Goal: Communication & Community: Share content

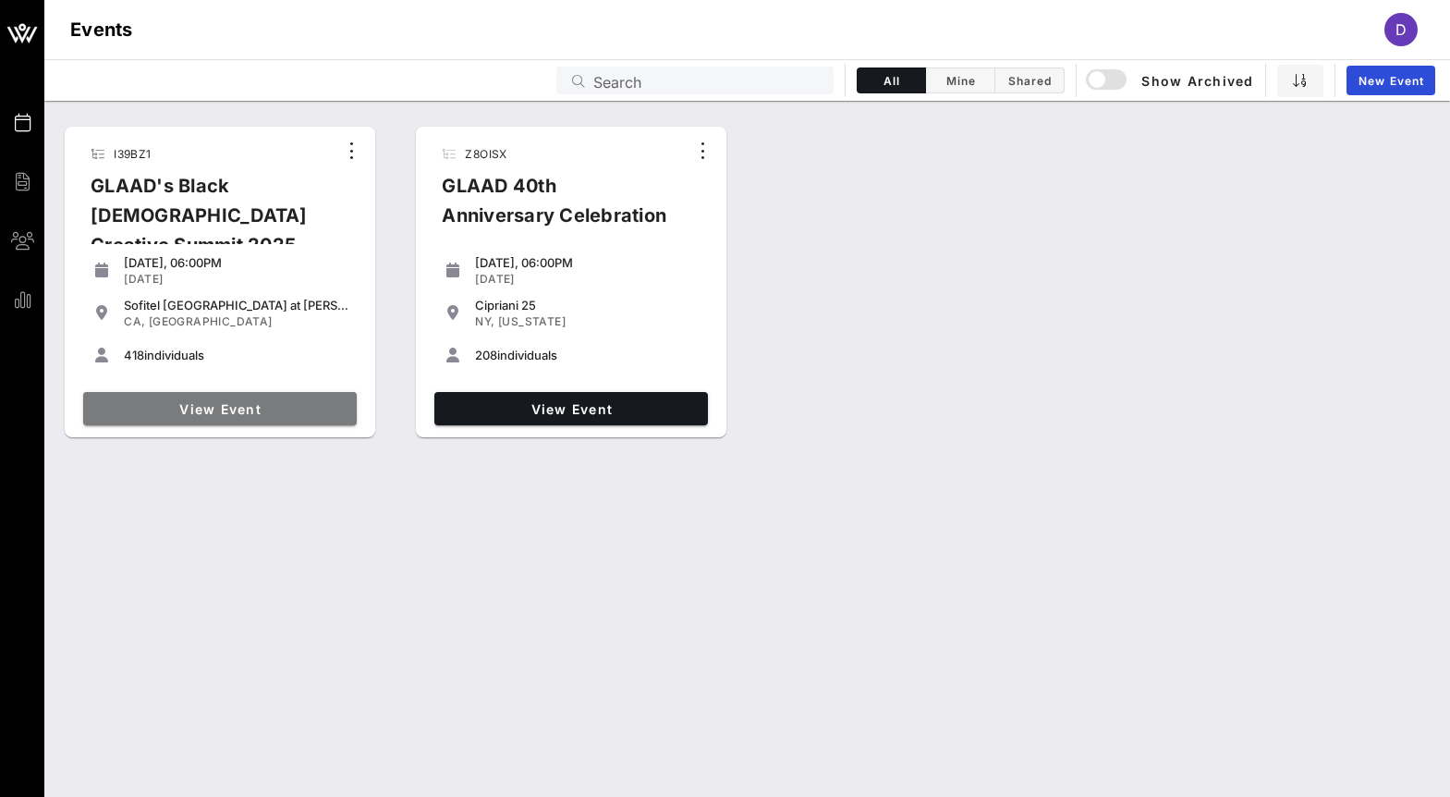
click at [235, 408] on span "View Event" at bounding box center [220, 409] width 259 height 16
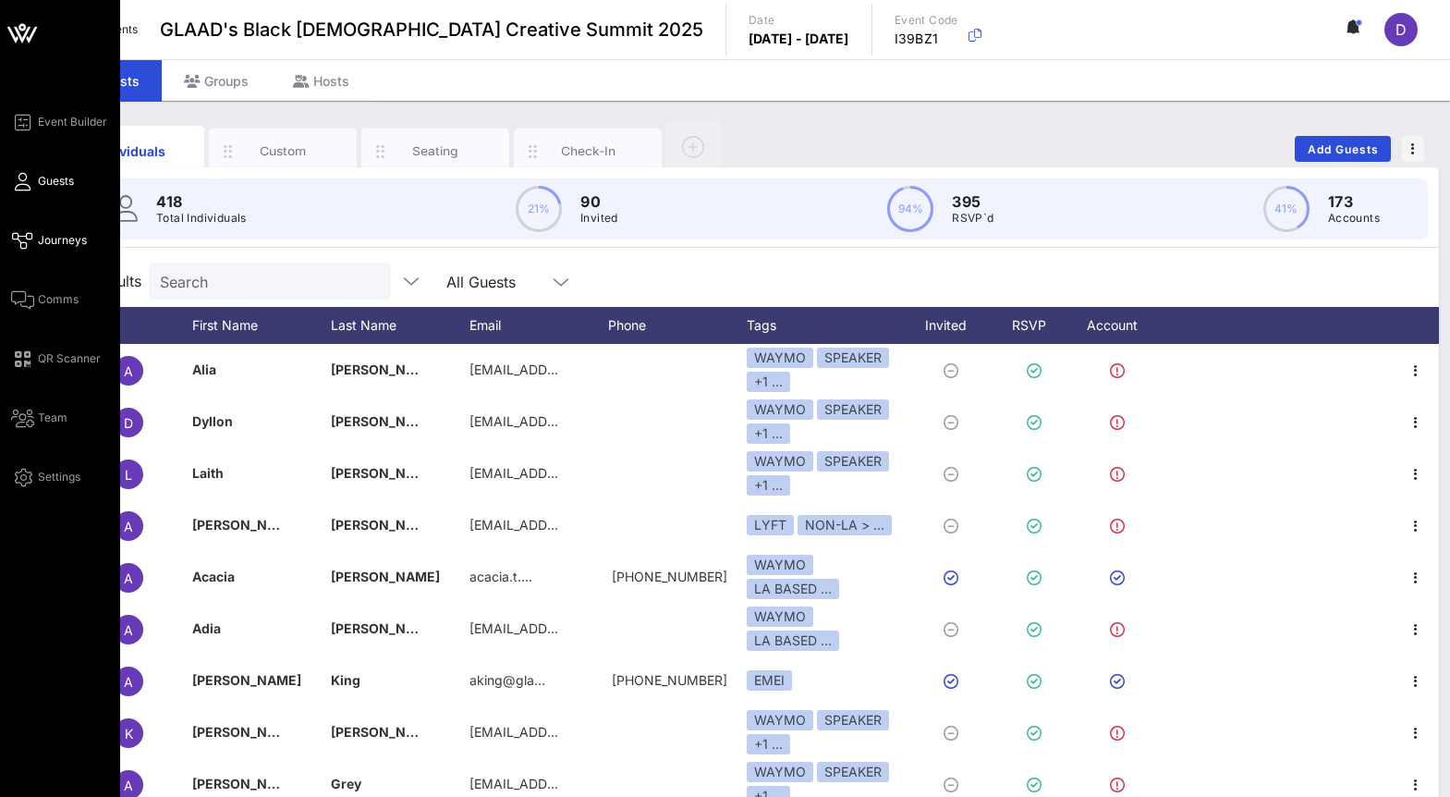
click at [18, 242] on icon at bounding box center [22, 240] width 23 height 3
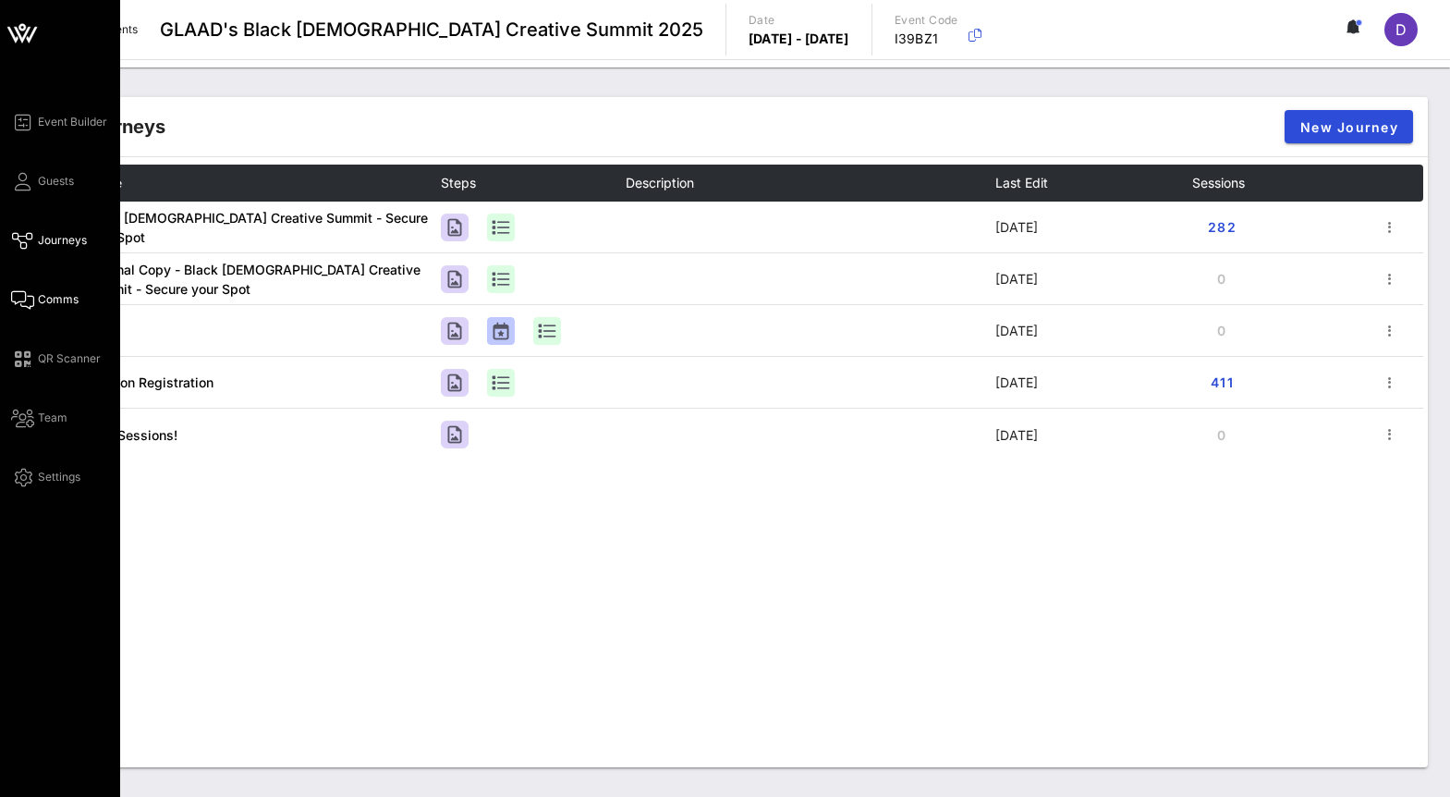
click at [43, 302] on span "Comms" at bounding box center [58, 299] width 41 height 17
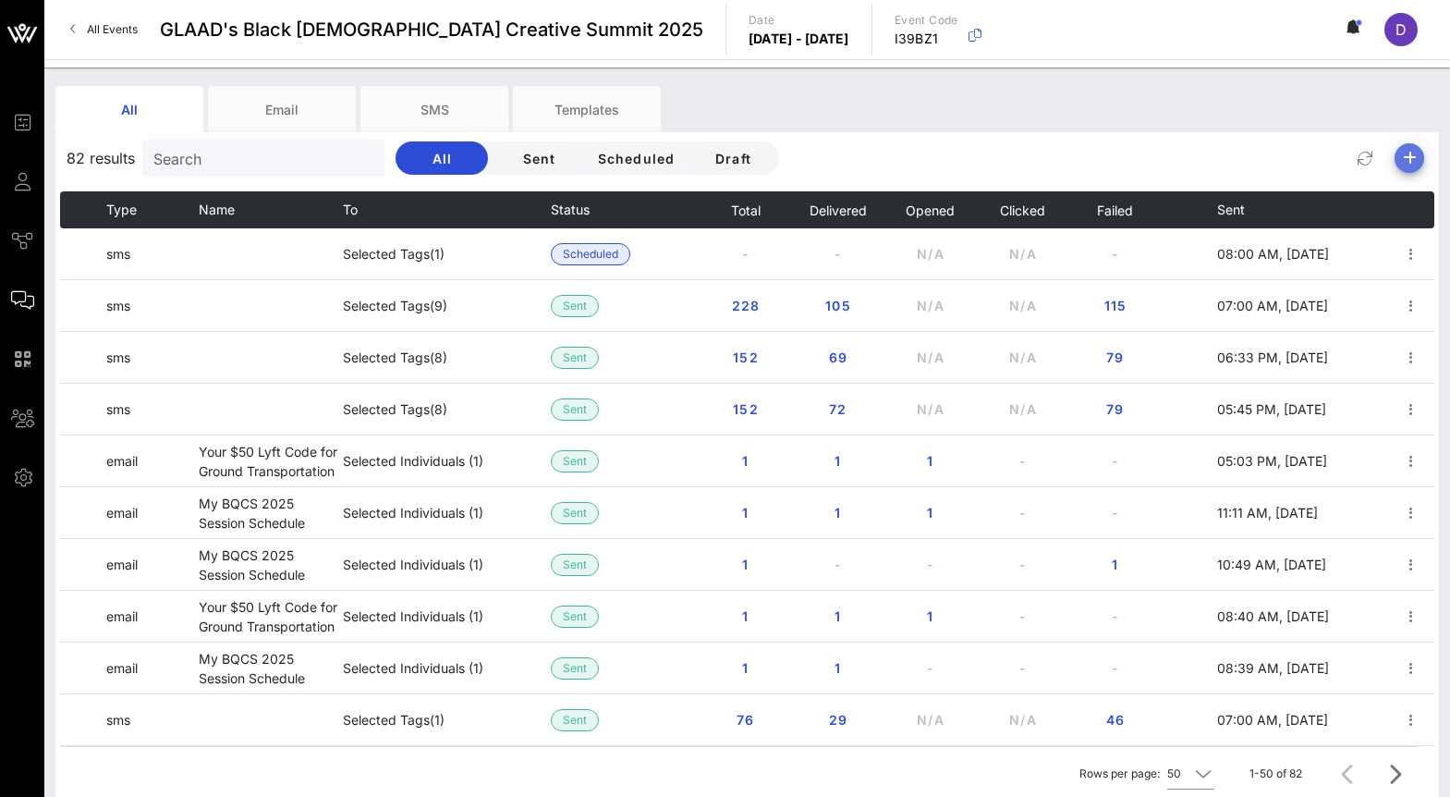
click at [1412, 162] on icon "button" at bounding box center [1409, 158] width 22 height 22
click at [1408, 189] on div "Email" at bounding box center [1402, 195] width 38 height 18
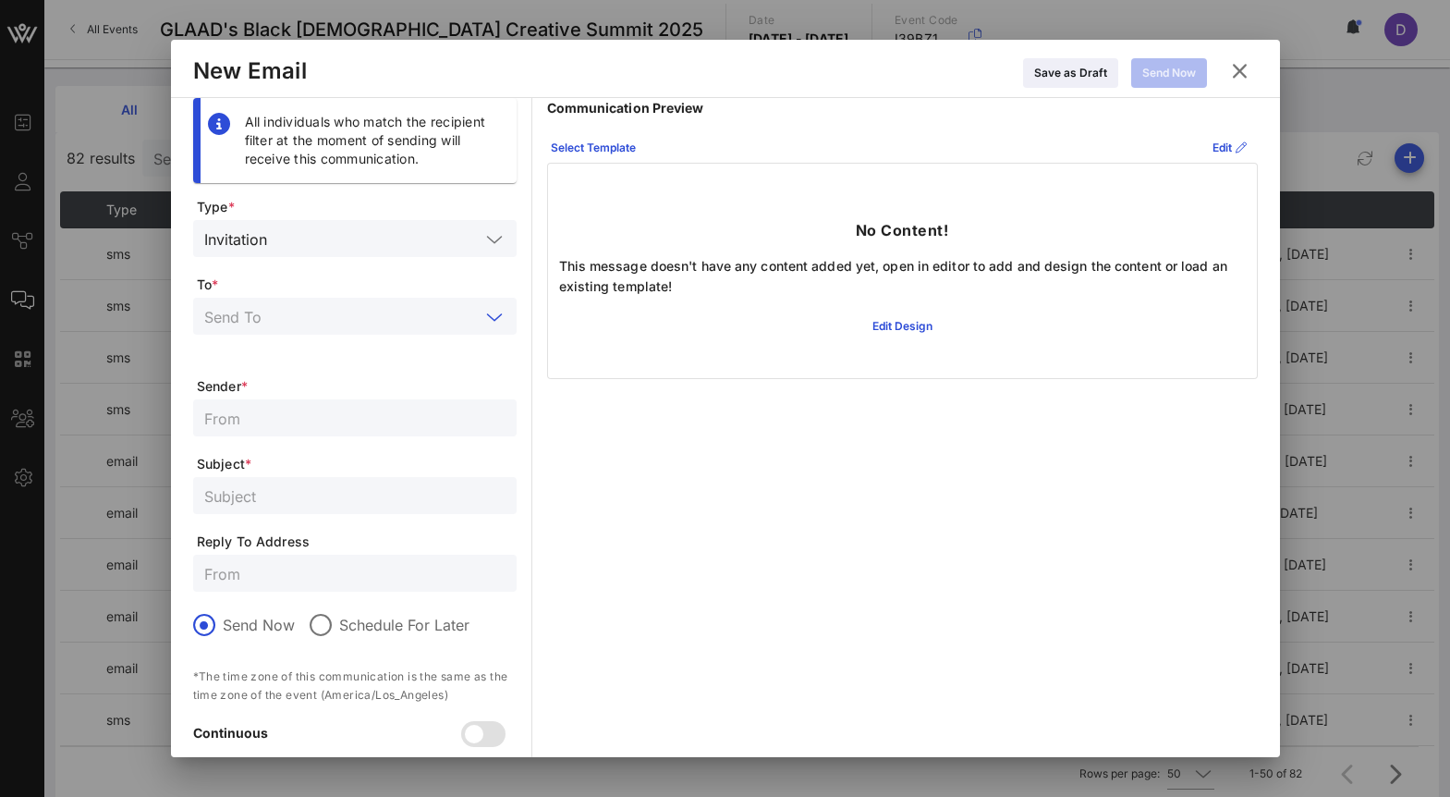
click at [316, 307] on input "text" at bounding box center [341, 316] width 275 height 24
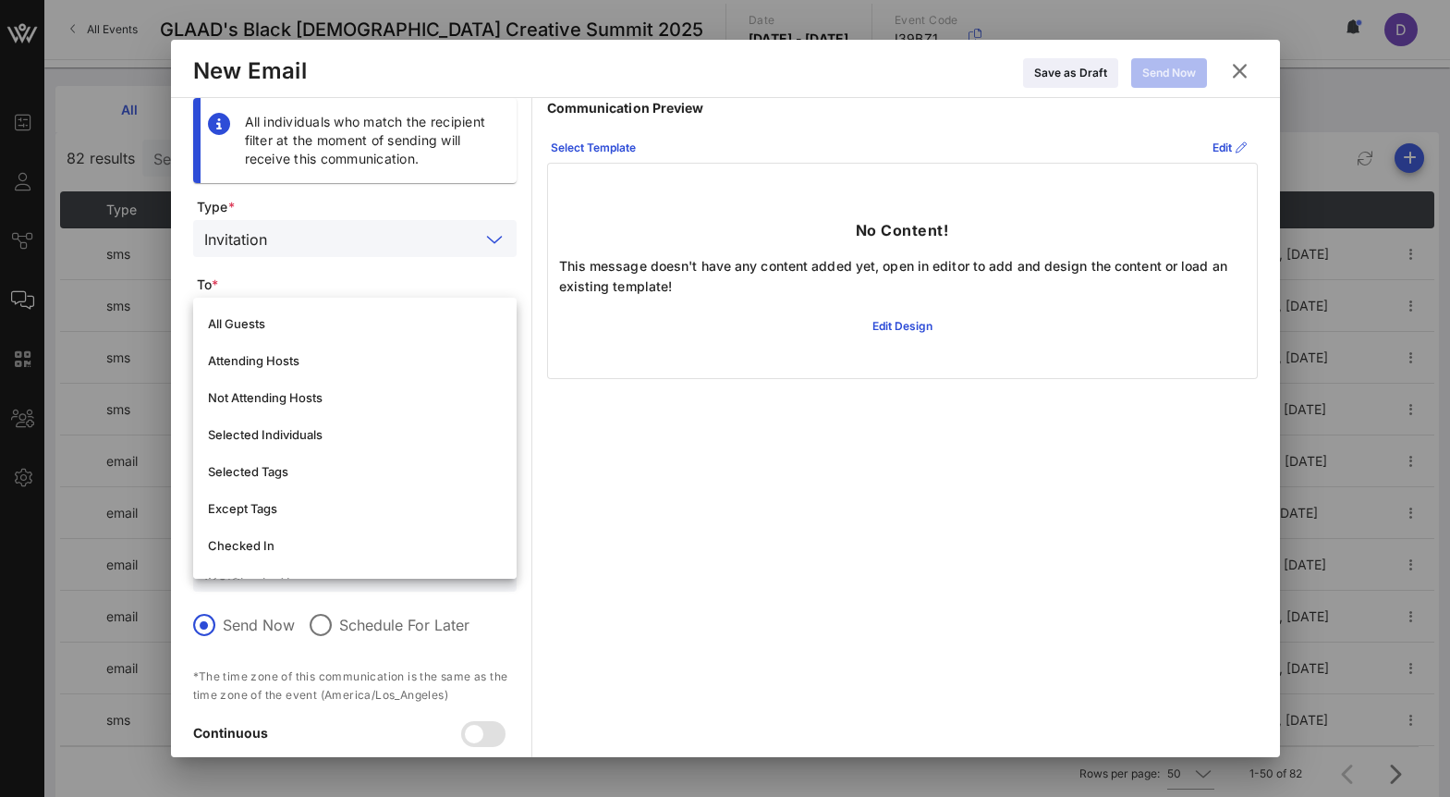
click at [339, 240] on input "text" at bounding box center [376, 238] width 205 height 24
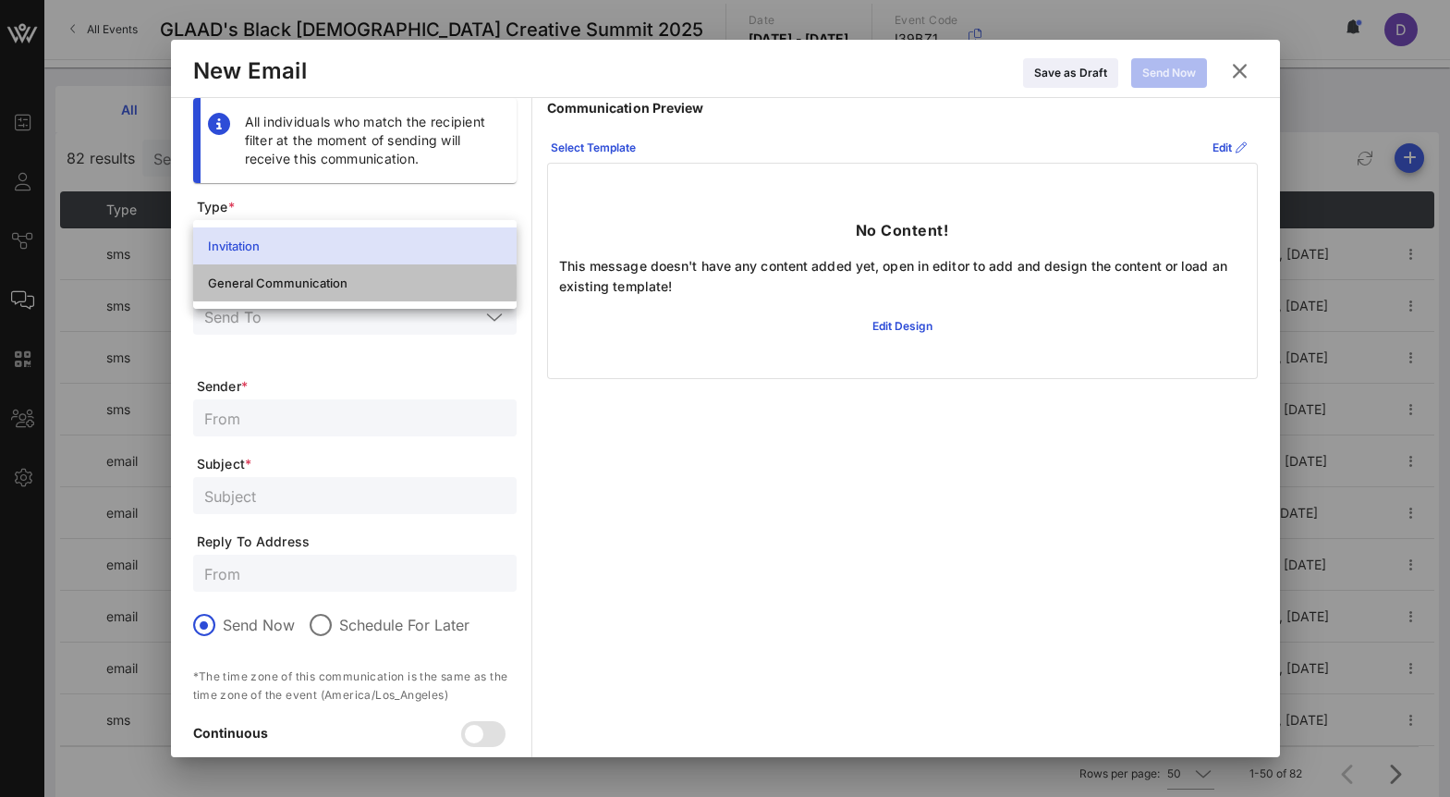
click at [335, 288] on div "General Communication" at bounding box center [355, 282] width 294 height 15
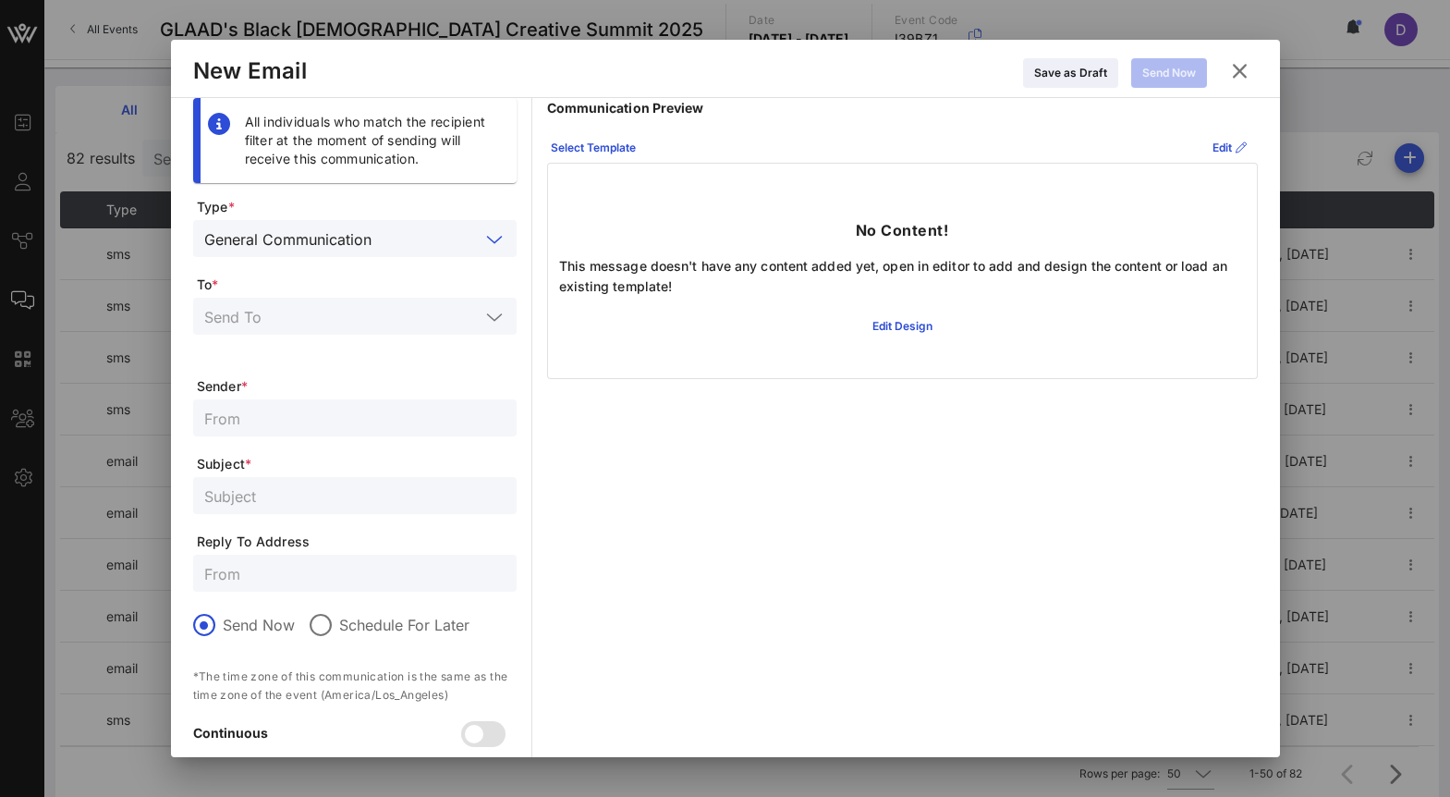
click at [335, 315] on input "text" at bounding box center [341, 316] width 275 height 24
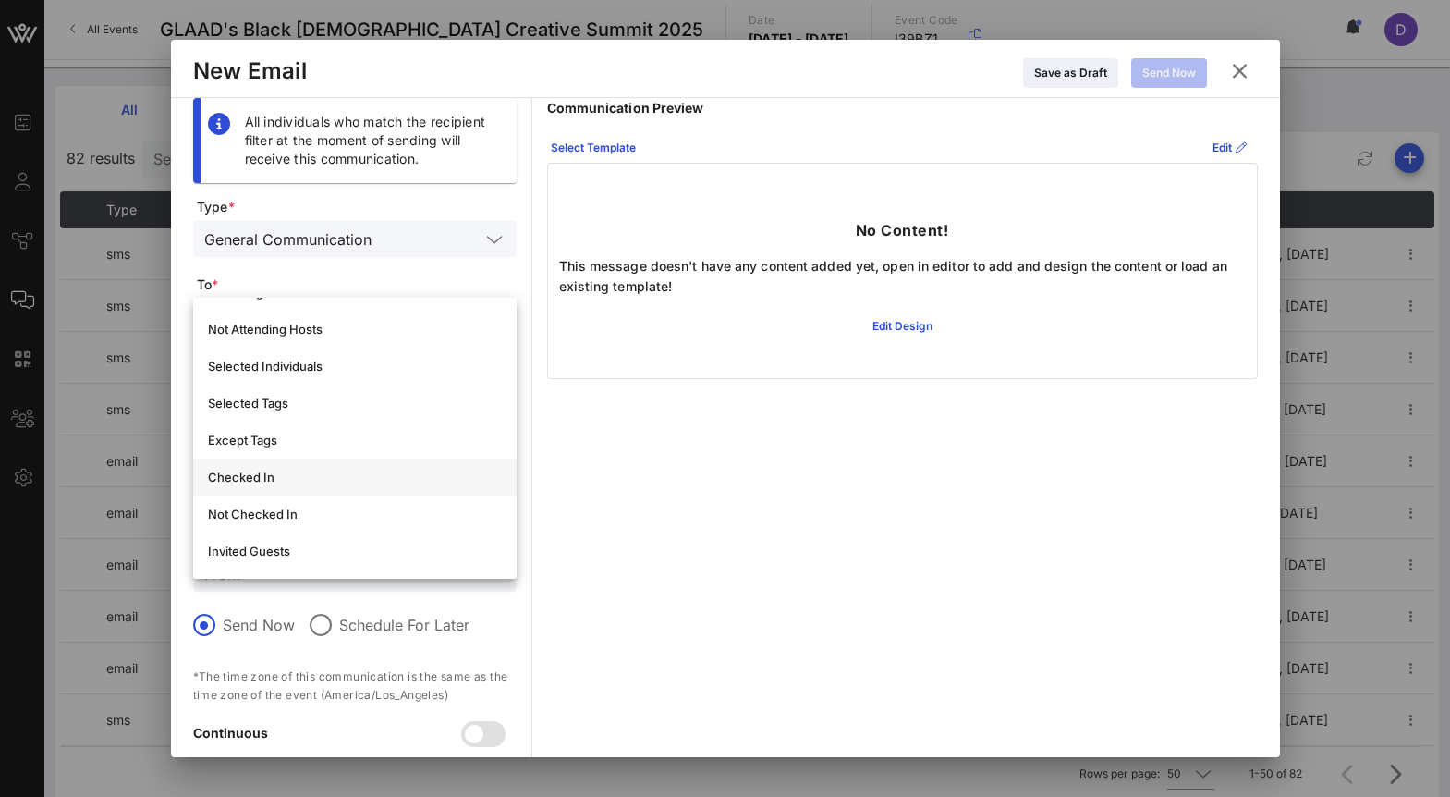
scroll to position [73, 0]
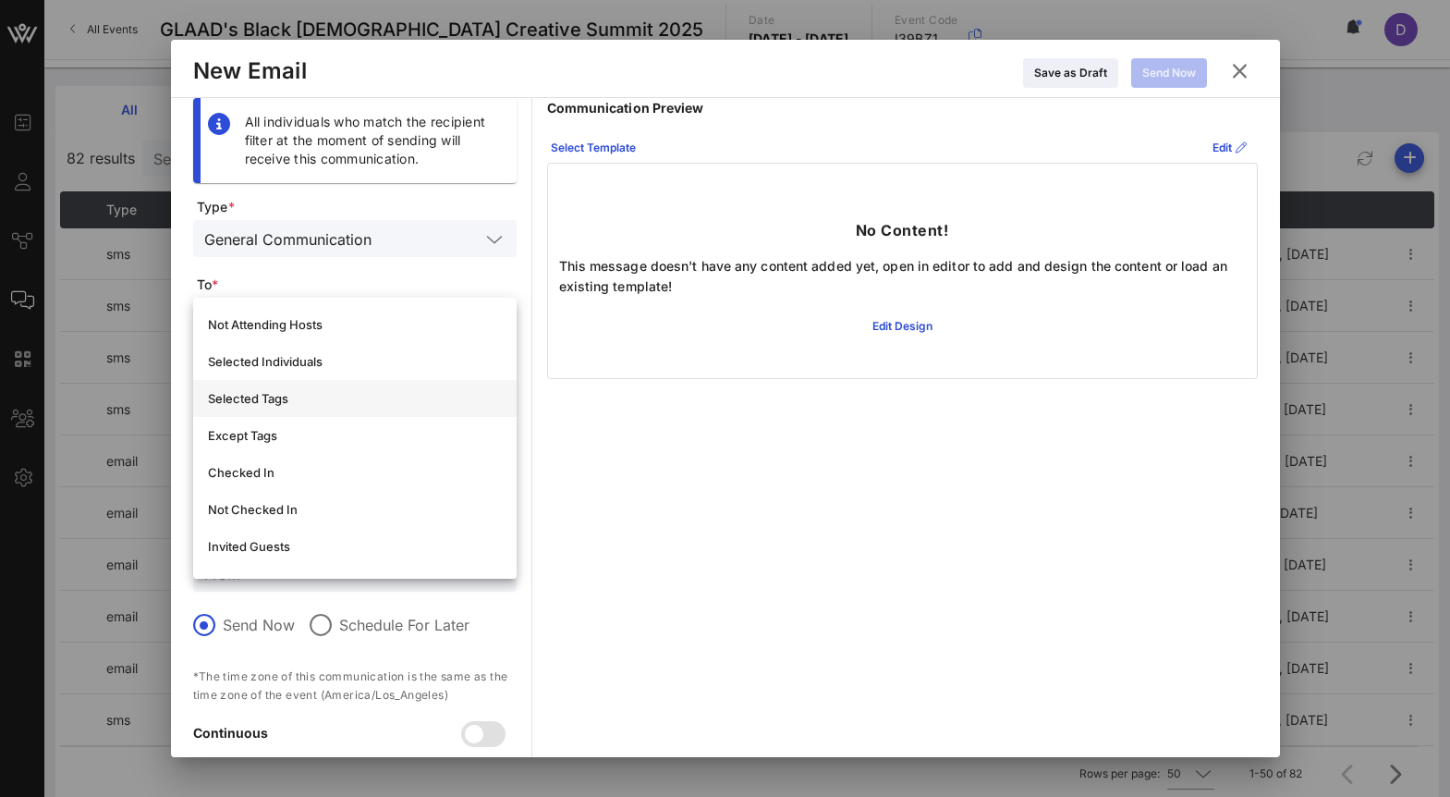
click at [307, 395] on div "Selected Tags" at bounding box center [355, 398] width 294 height 15
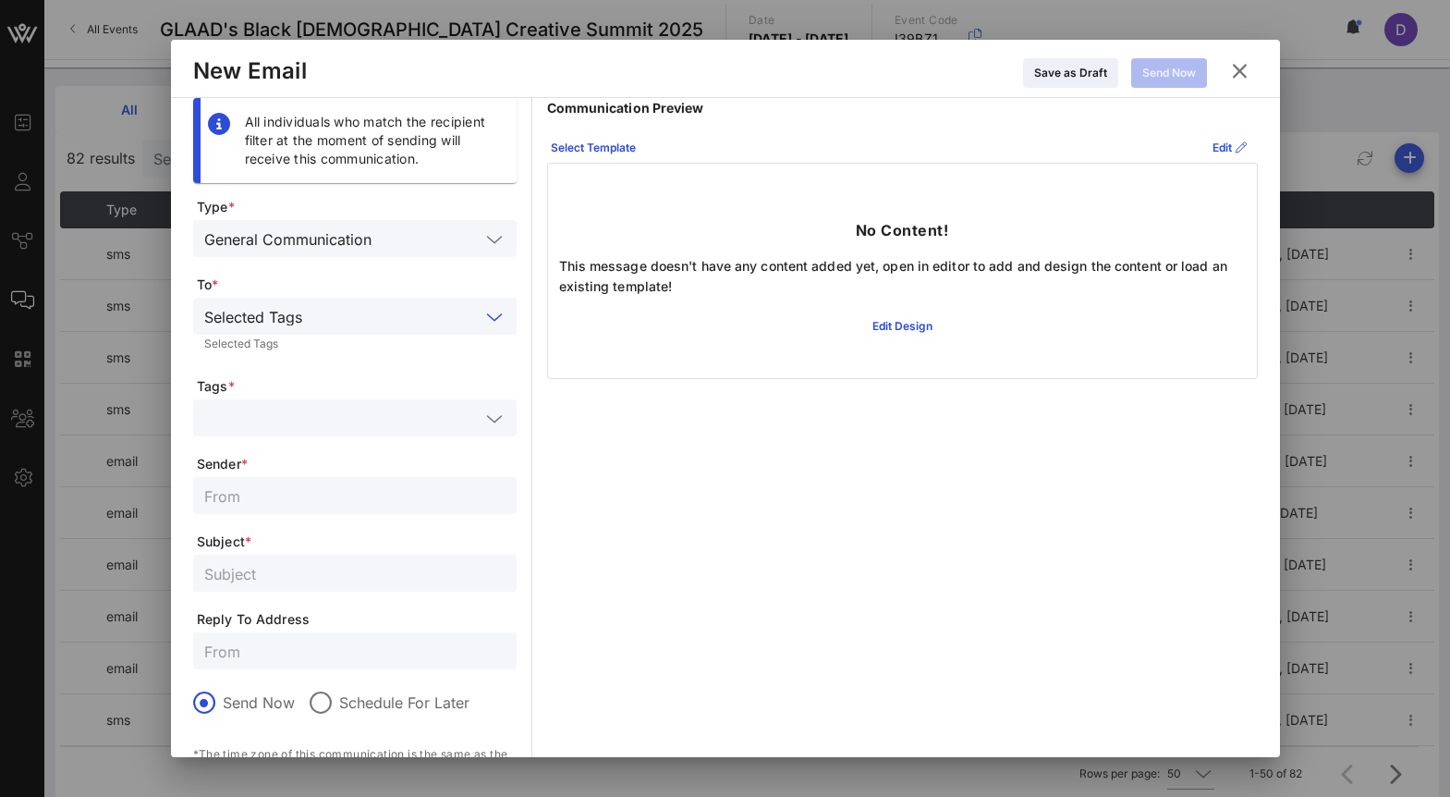
click at [302, 429] on input "text" at bounding box center [341, 418] width 275 height 24
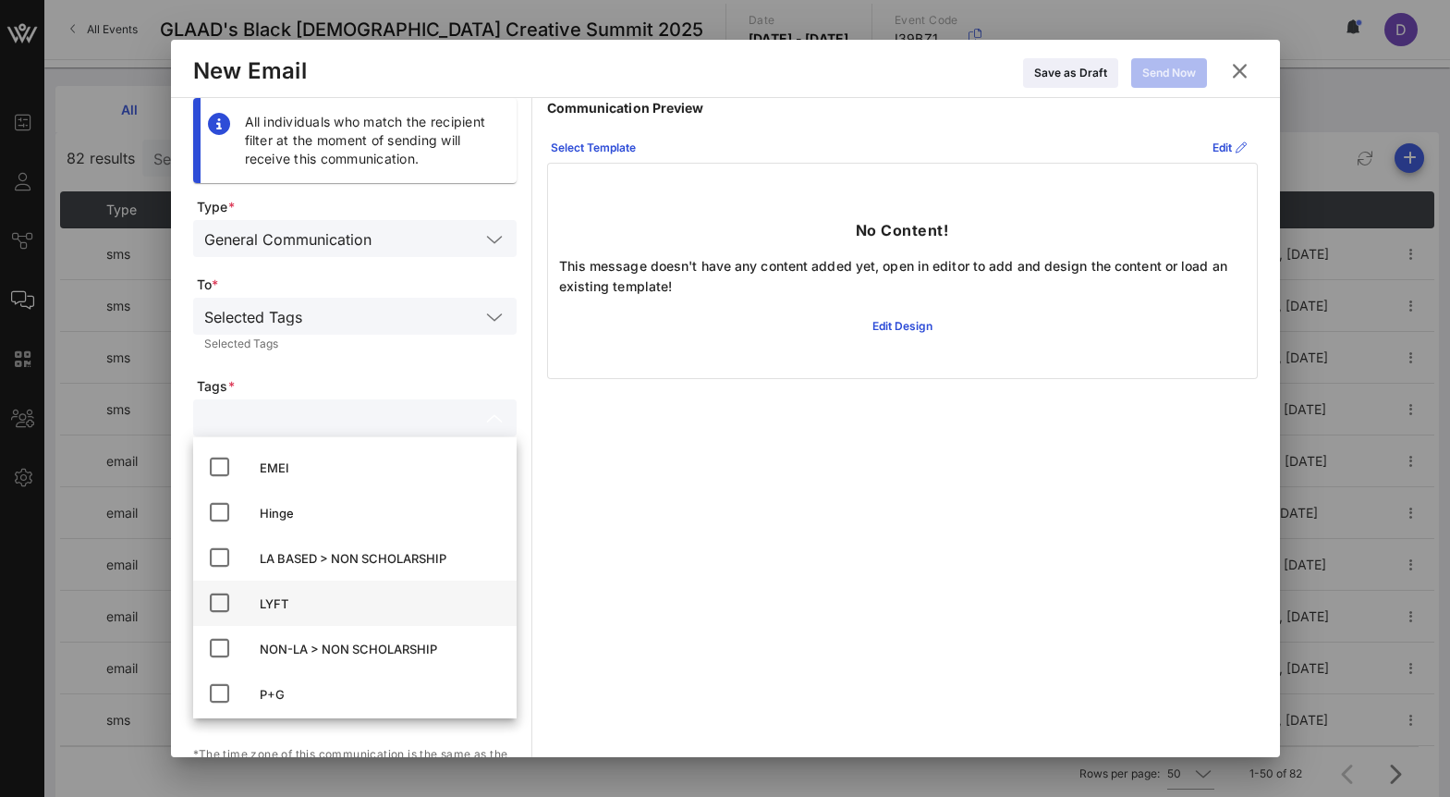
scroll to position [47, 0]
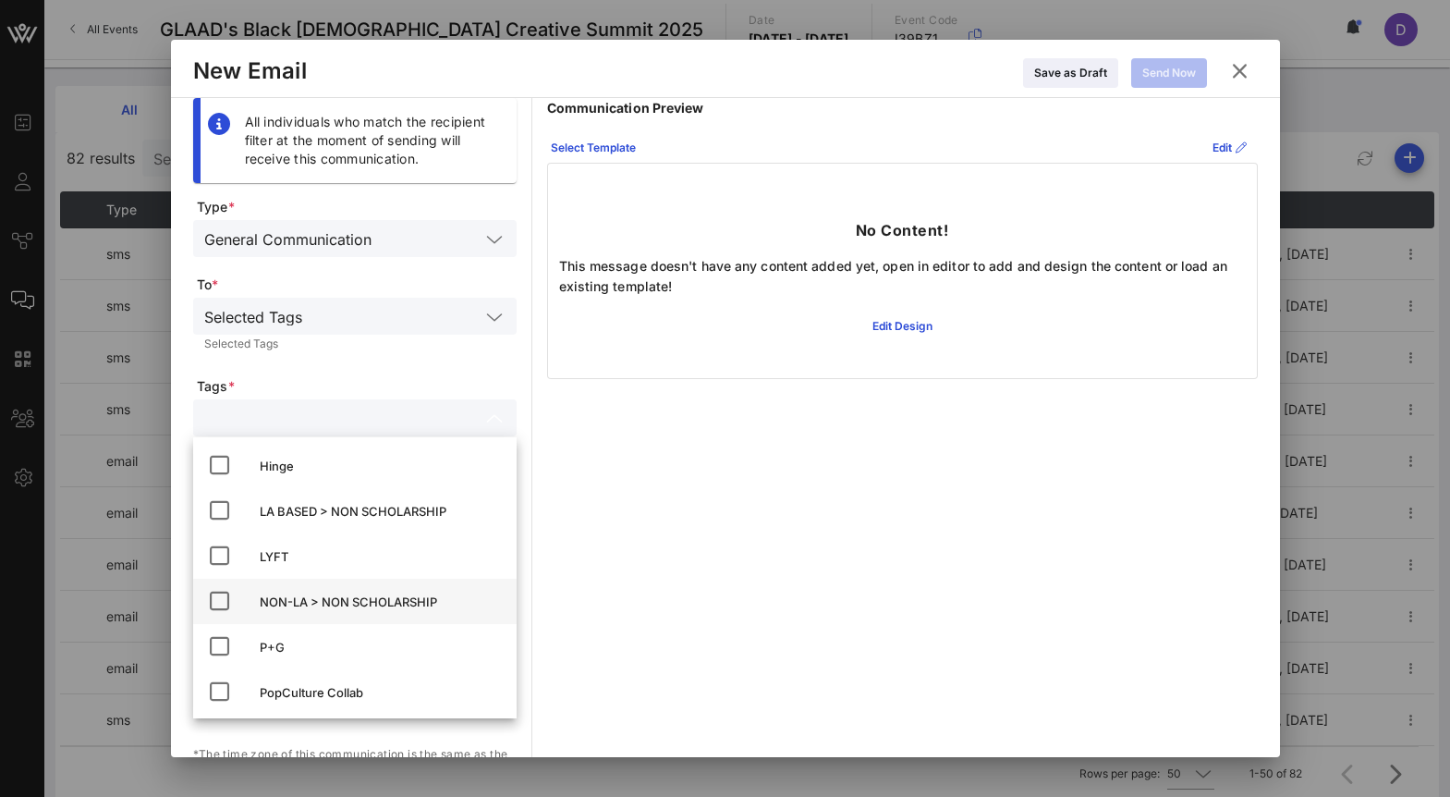
click at [221, 600] on icon at bounding box center [219, 601] width 22 height 22
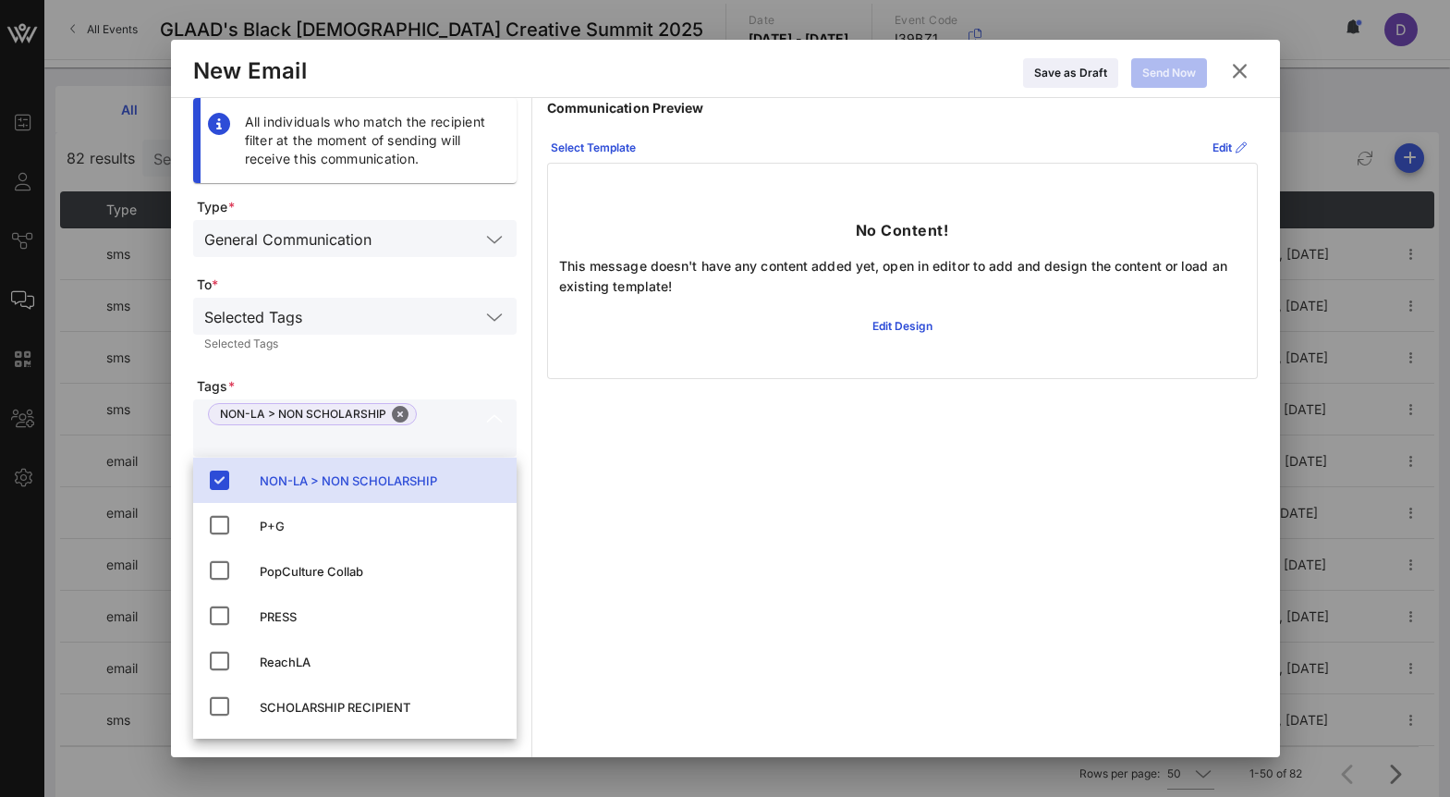
scroll to position [206, 0]
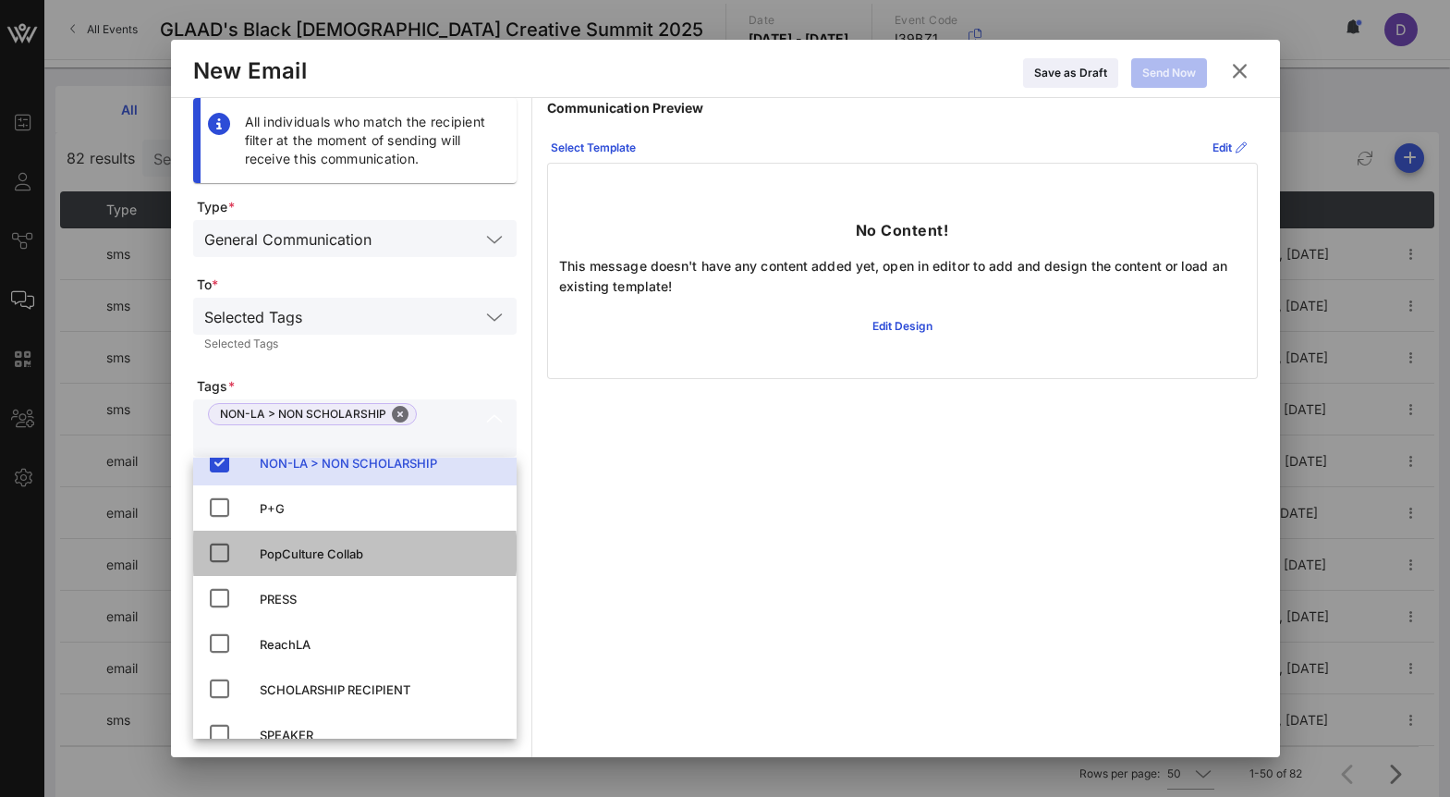
click at [217, 559] on icon at bounding box center [219, 552] width 22 height 22
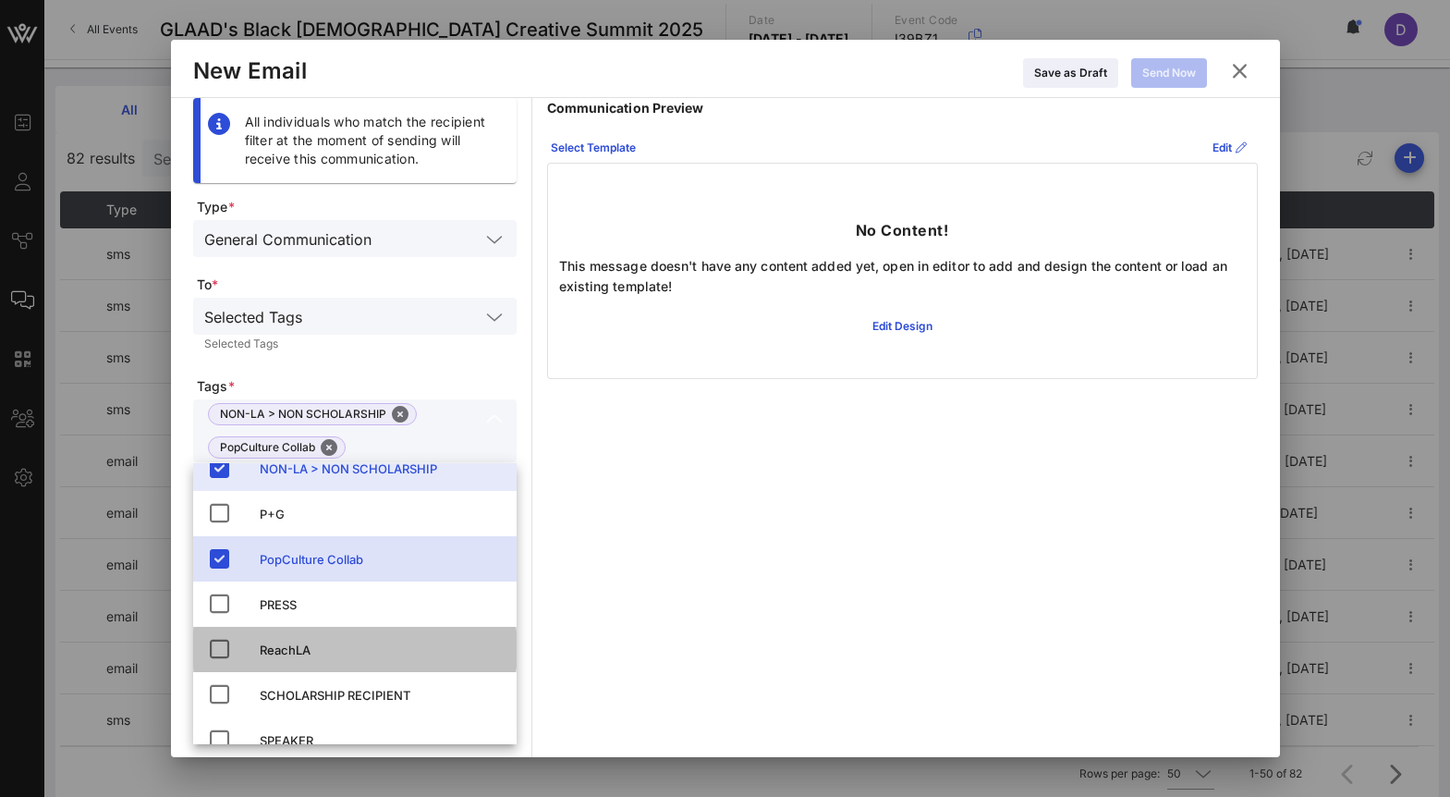
click at [216, 648] on icon at bounding box center [219, 649] width 22 height 22
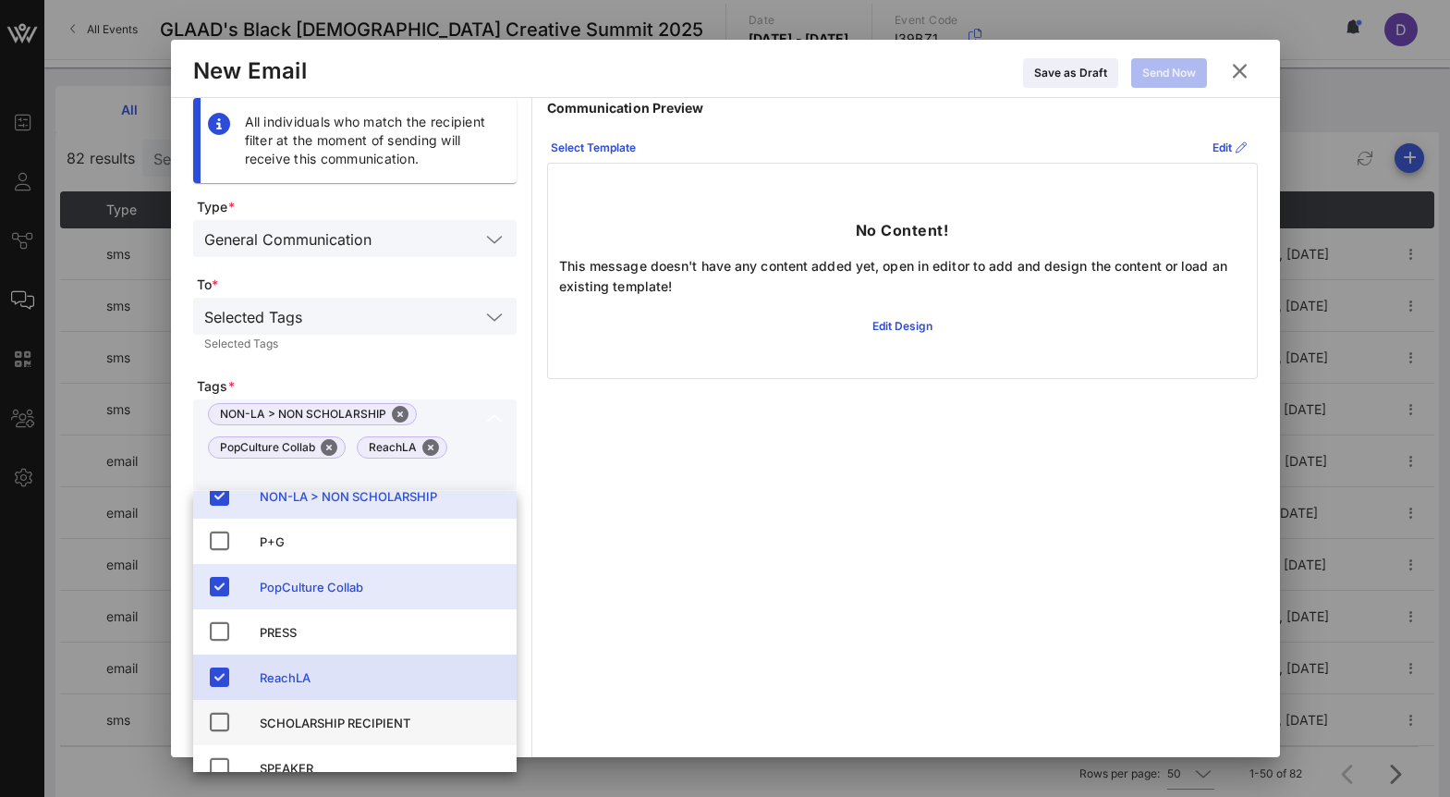
click at [216, 702] on div "SCHOLARSHIP RECIPIENT" at bounding box center [354, 721] width 323 height 45
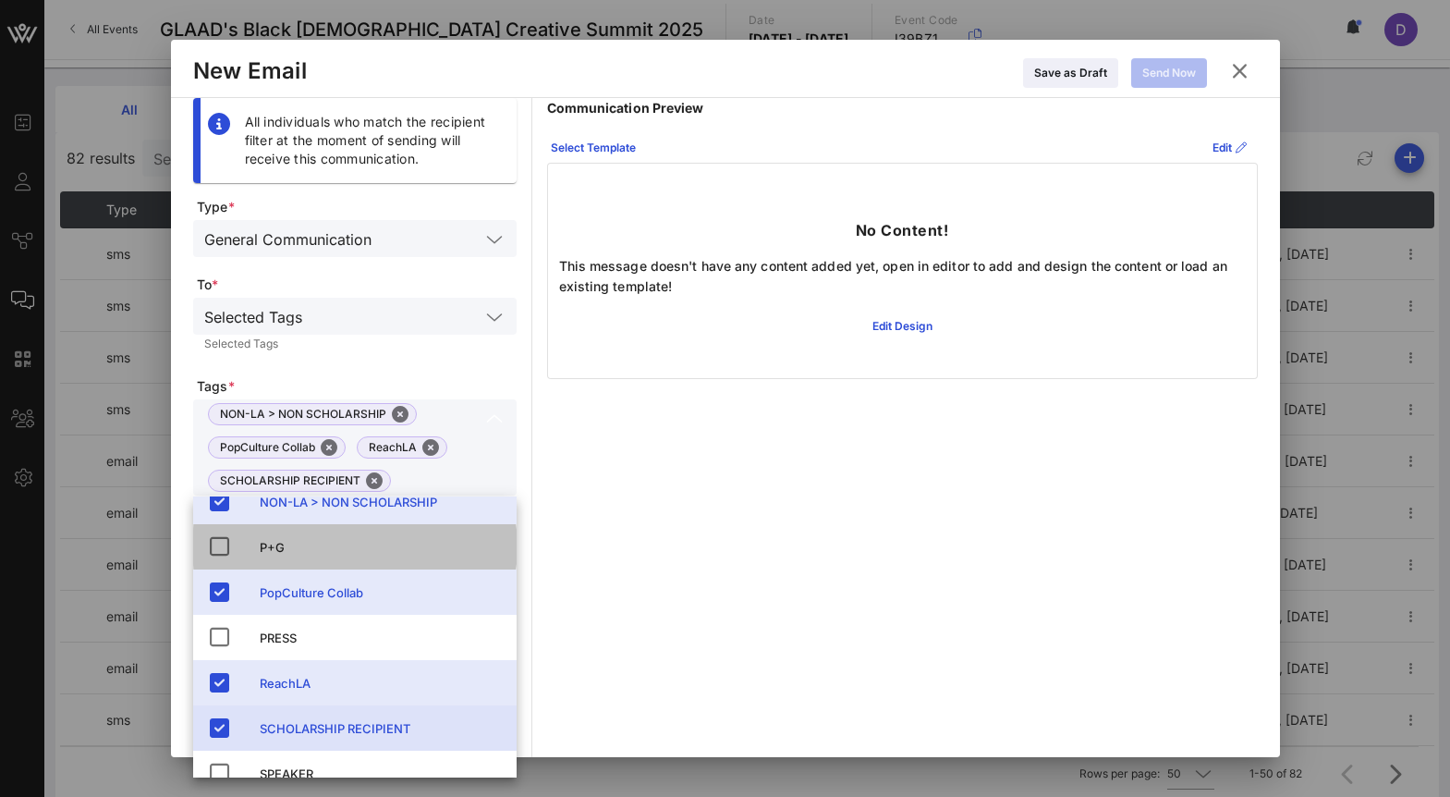
click at [216, 545] on icon at bounding box center [219, 546] width 22 height 22
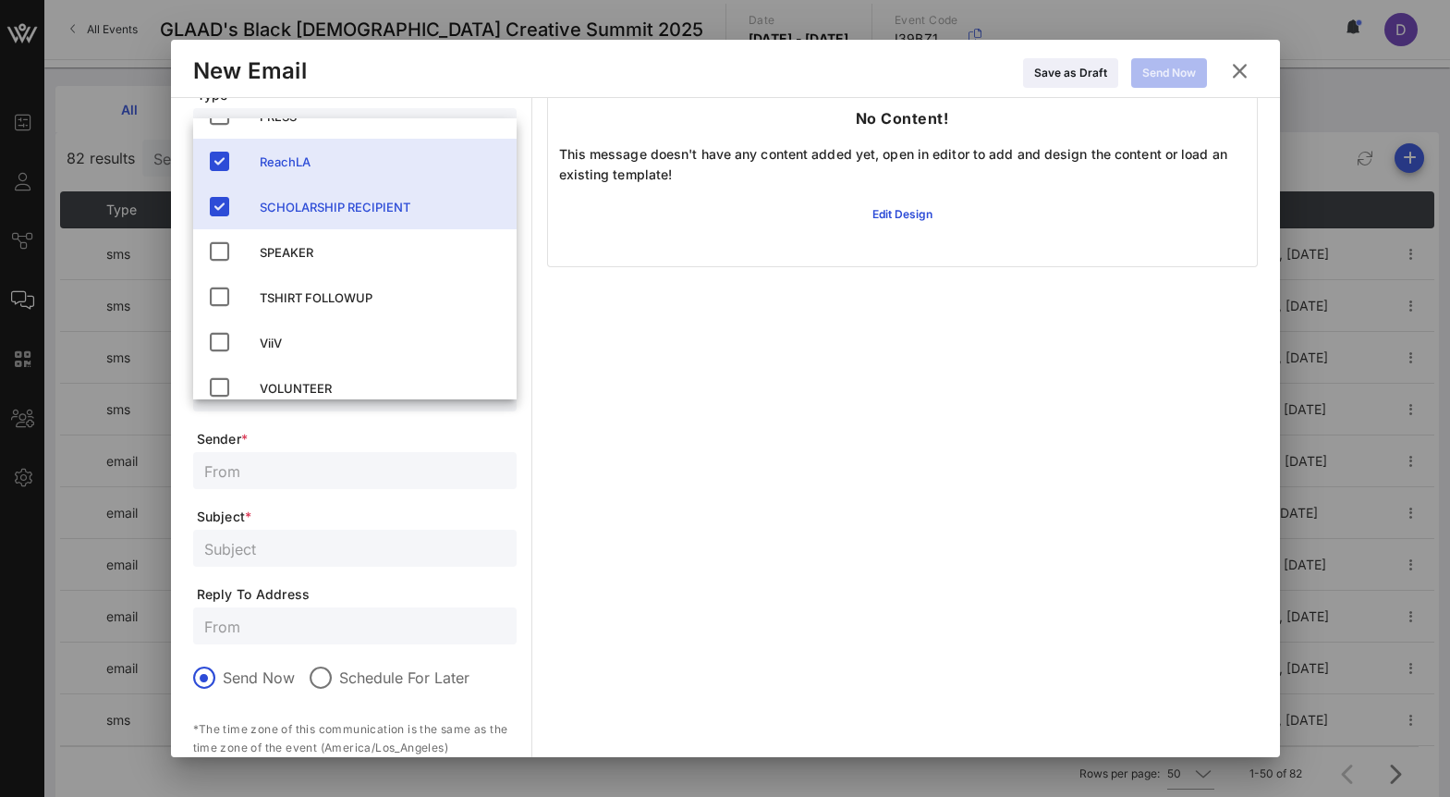
scroll to position [402, 0]
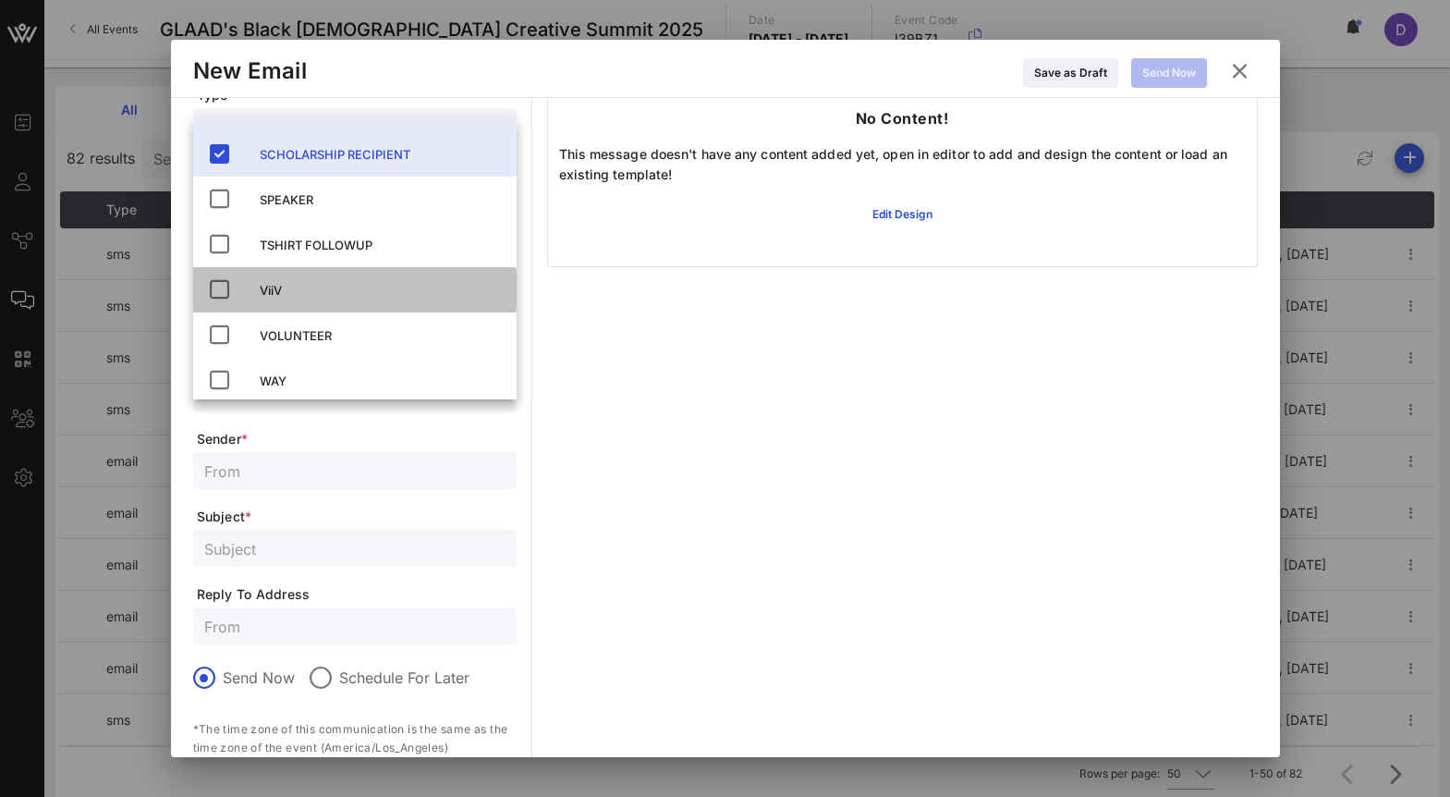
click at [282, 283] on div "ViiV" at bounding box center [381, 290] width 242 height 15
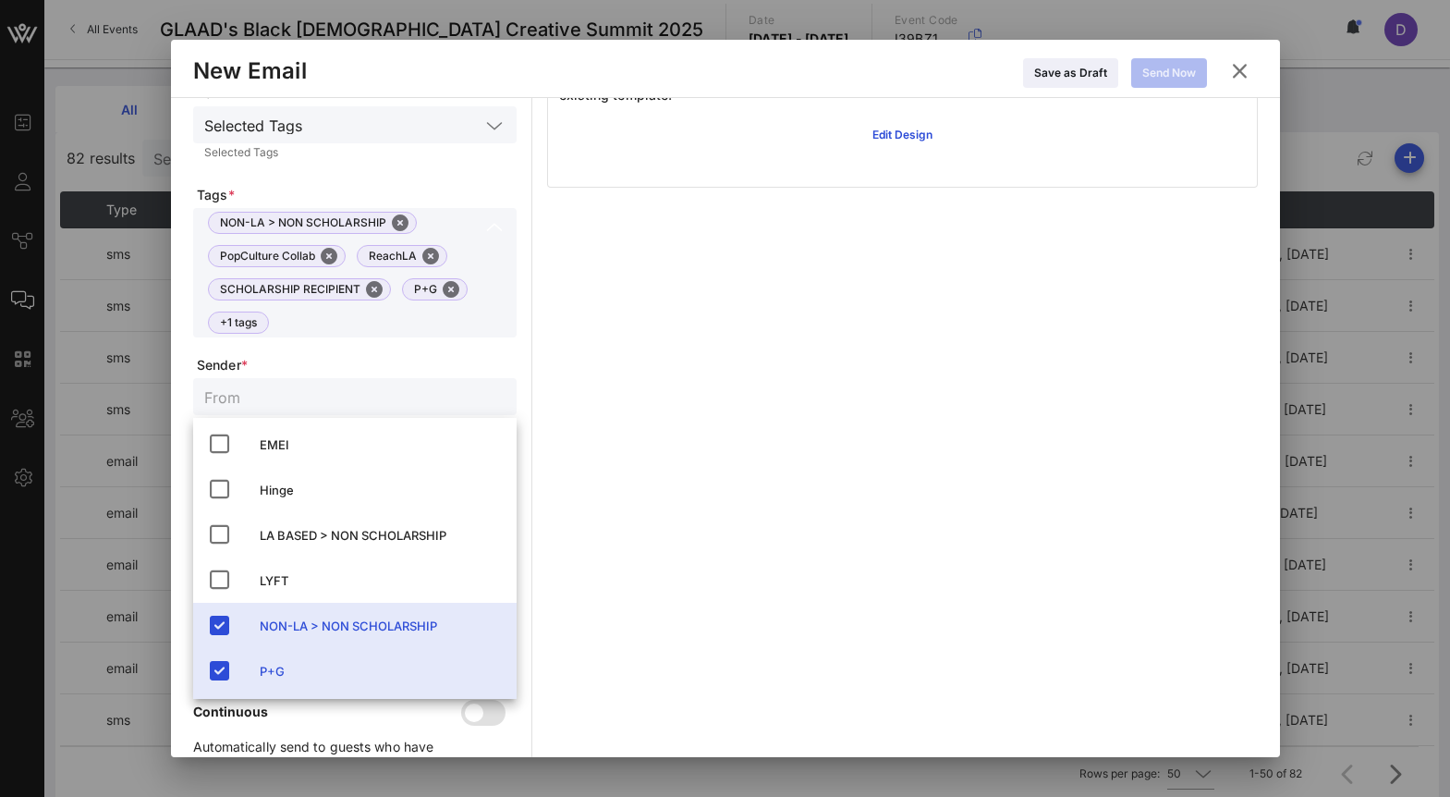
scroll to position [0, 0]
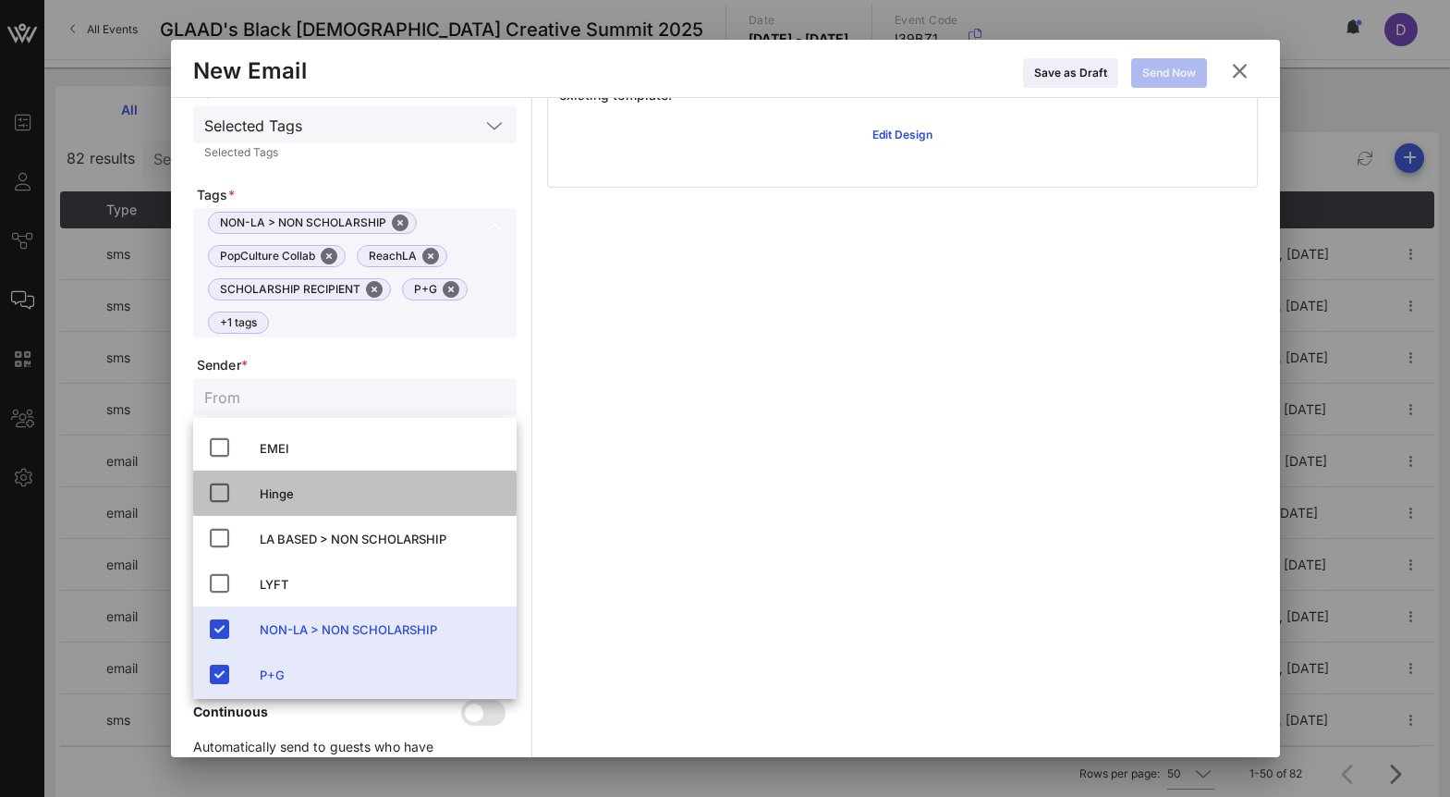
click at [289, 489] on div "Hinge" at bounding box center [381, 493] width 242 height 15
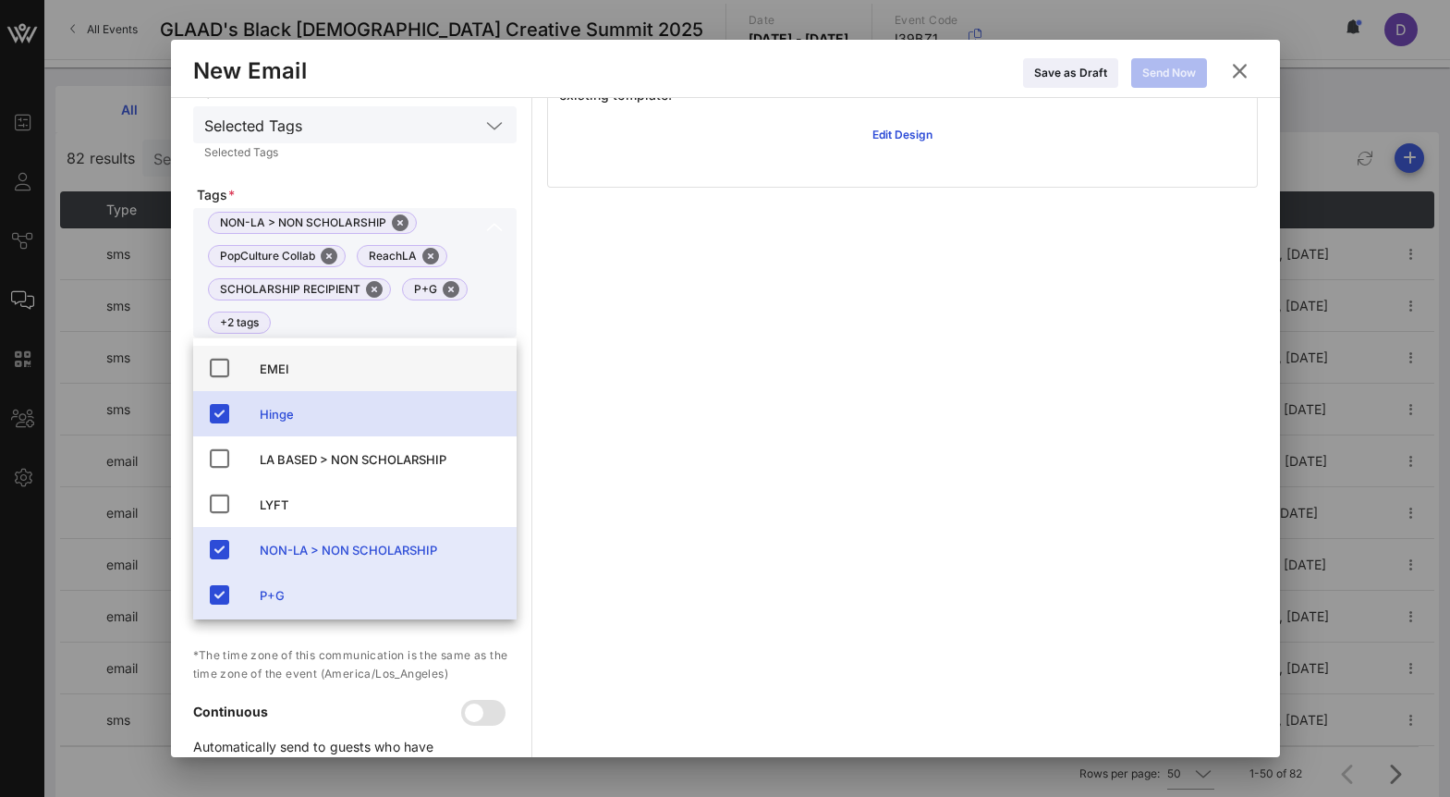
click at [289, 356] on div "EMEI" at bounding box center [381, 369] width 242 height 30
click at [720, 407] on div "Communication Preview Select Template Edit No Content! This message doesn't hav…" at bounding box center [902, 349] width 711 height 885
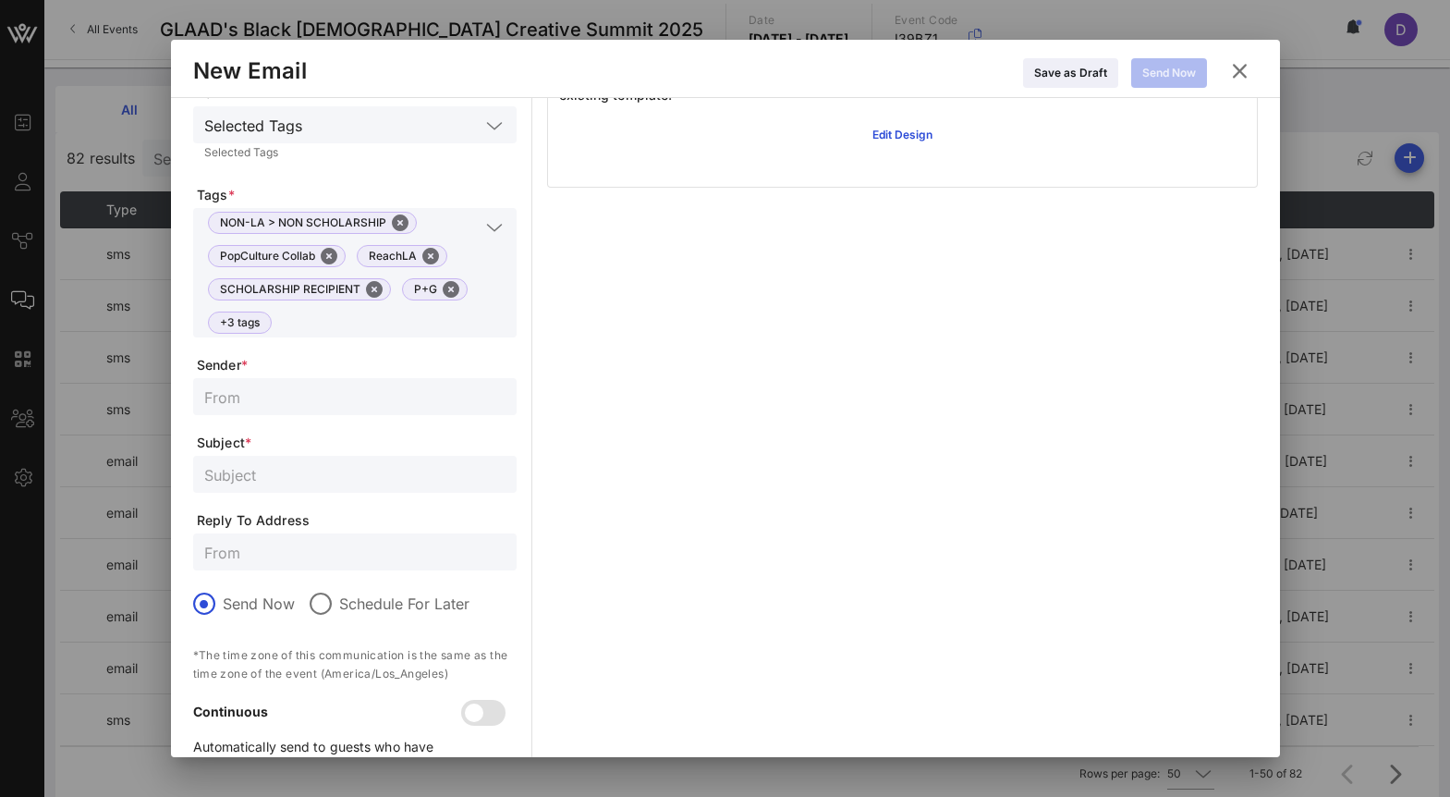
click at [286, 391] on input "text" at bounding box center [354, 396] width 301 height 24
type input "[EMAIL_ADDRESS][DOMAIN_NAME]"
type input "Breakfast is in [GEOGRAPHIC_DATA]"
click at [291, 568] on div at bounding box center [354, 551] width 301 height 37
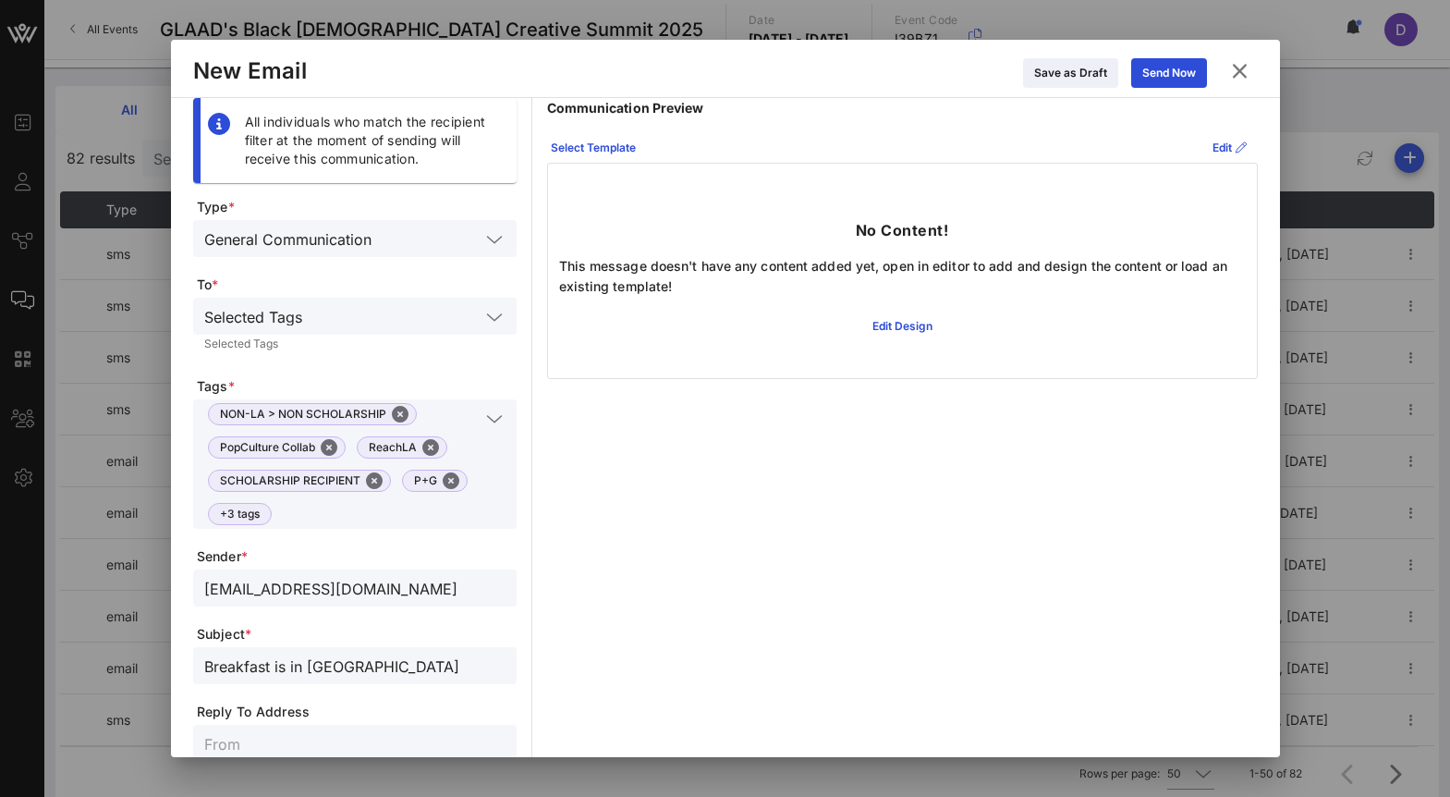
click at [1244, 67] on icon at bounding box center [1238, 71] width 33 height 33
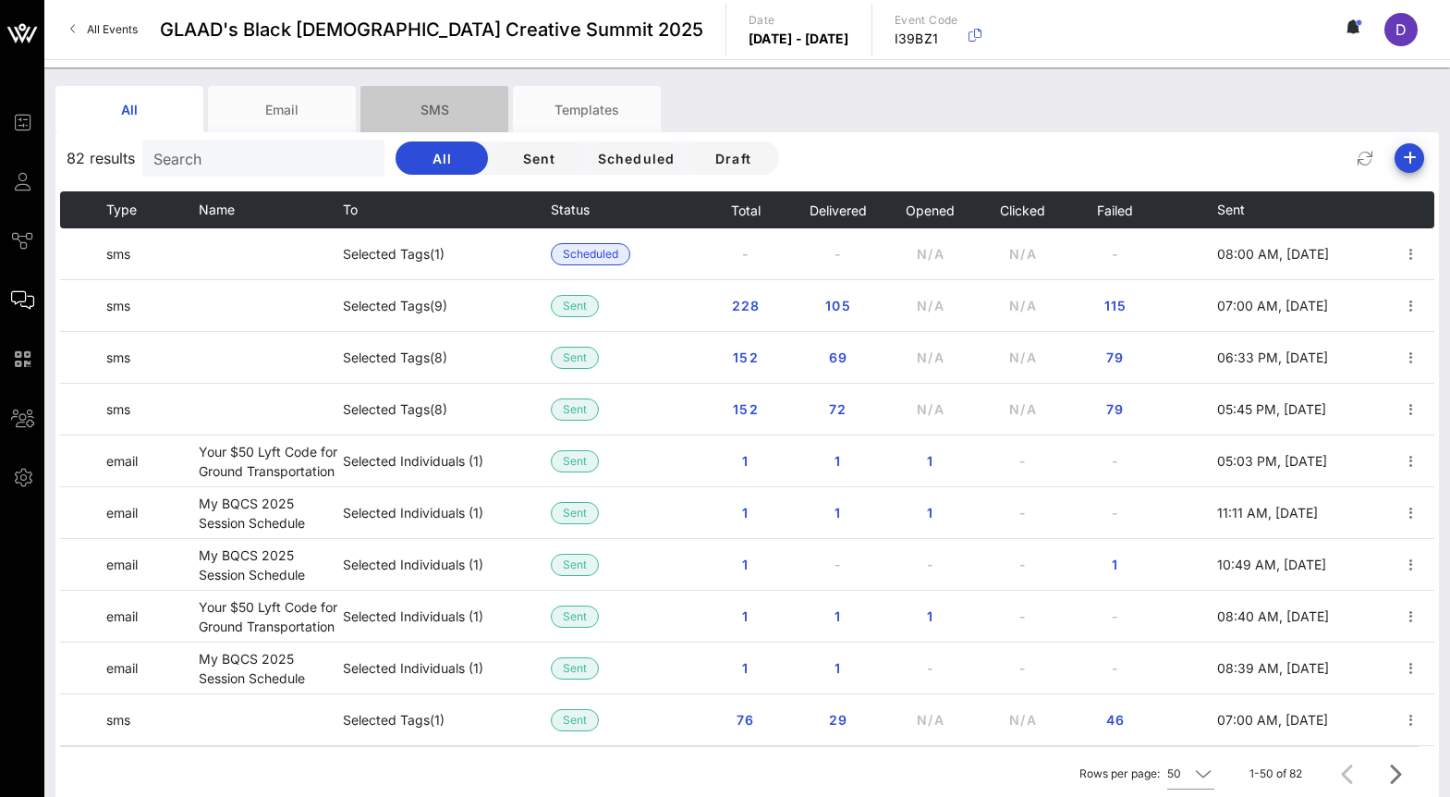
click at [449, 110] on div "SMS" at bounding box center [434, 109] width 148 height 46
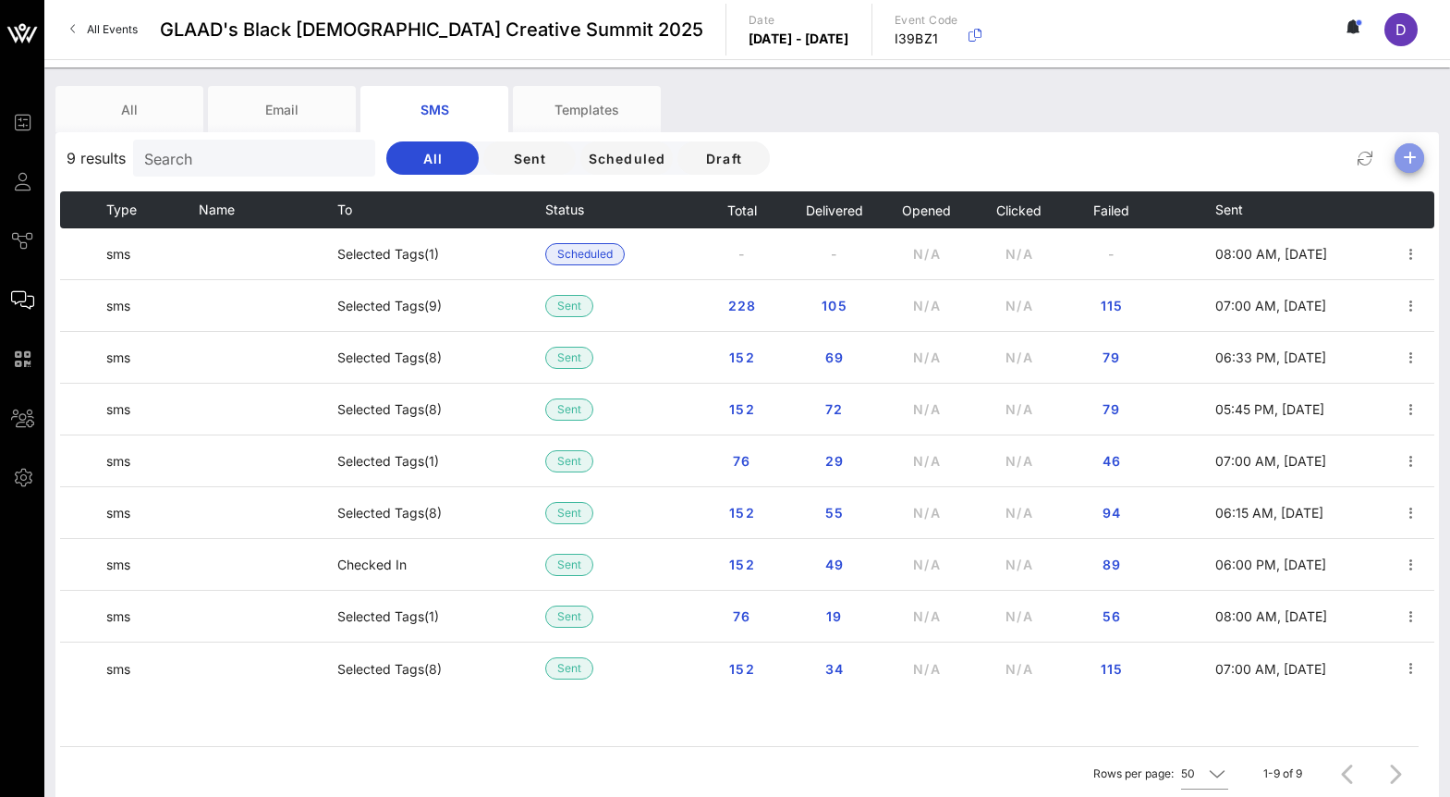
click at [1413, 150] on icon "button" at bounding box center [1409, 158] width 22 height 22
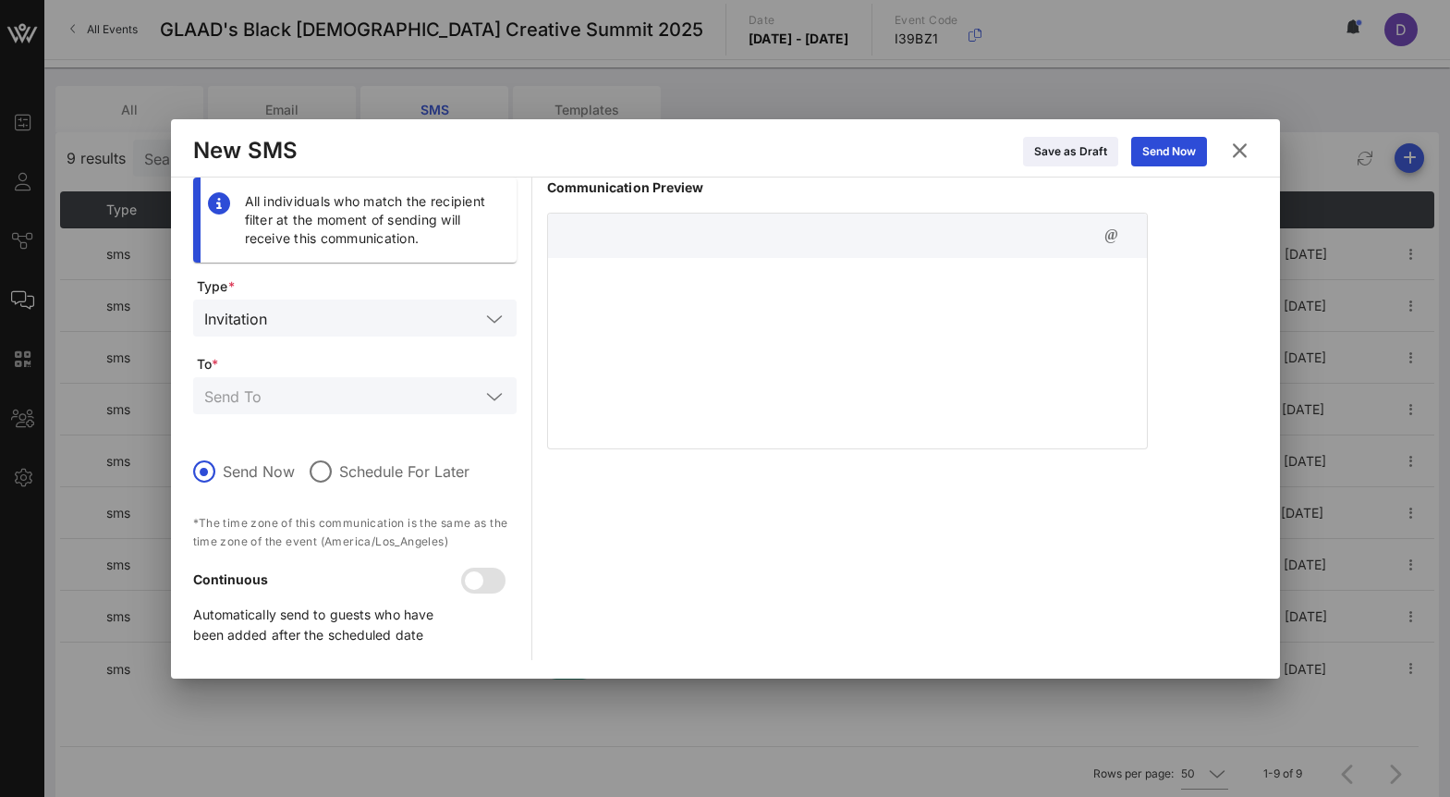
click at [413, 315] on input "text" at bounding box center [376, 318] width 205 height 24
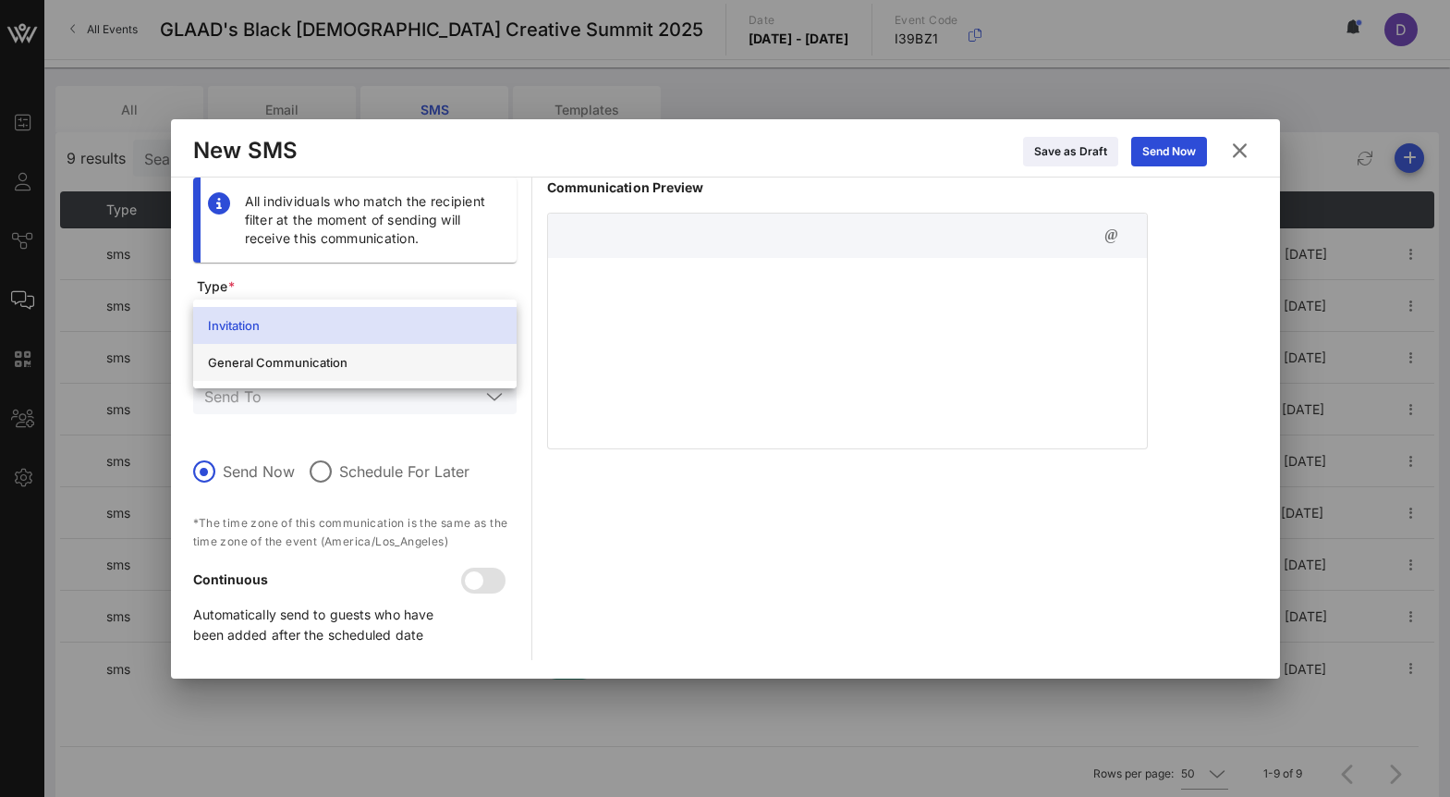
click at [402, 365] on div "General Communication" at bounding box center [355, 362] width 294 height 15
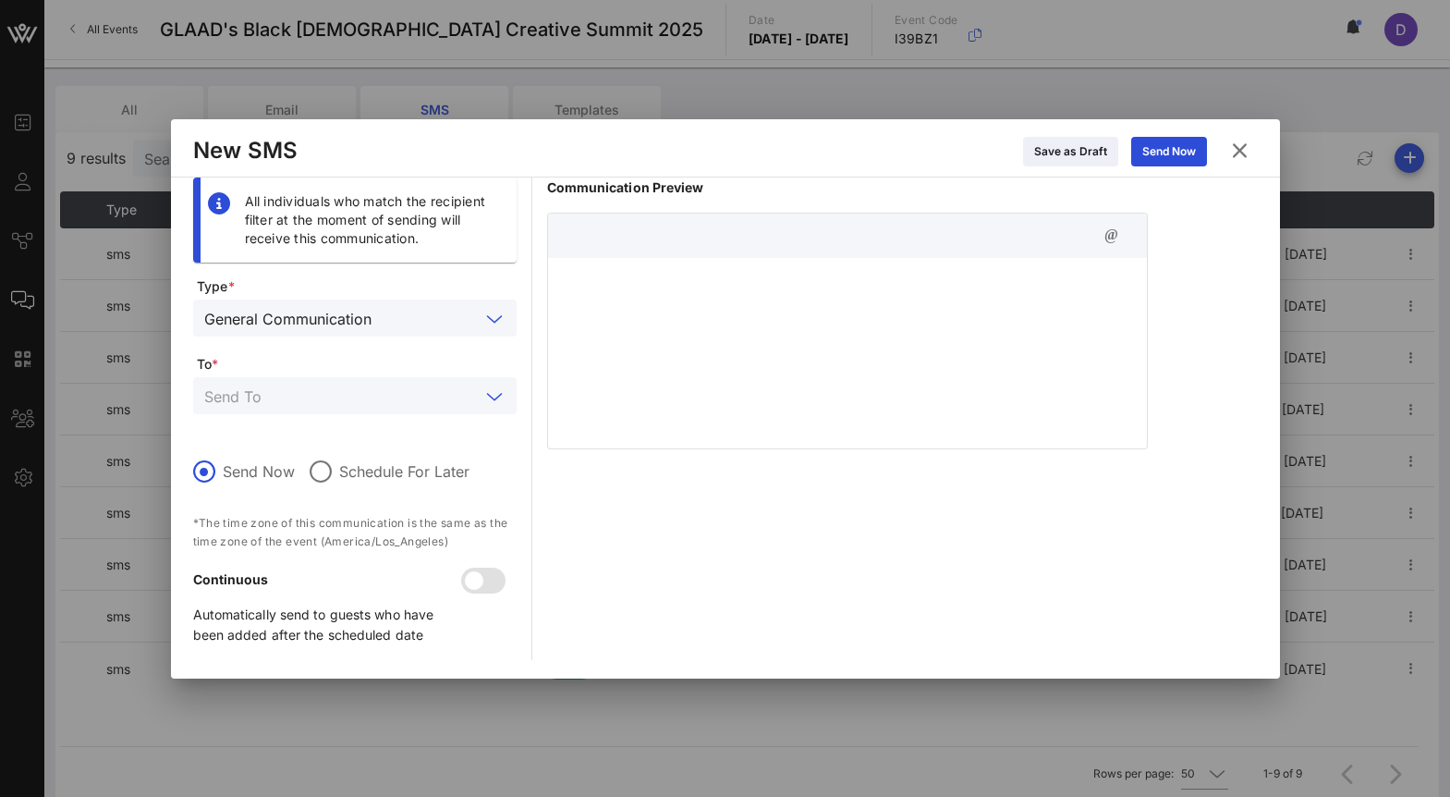
click at [399, 398] on input "text" at bounding box center [341, 395] width 275 height 24
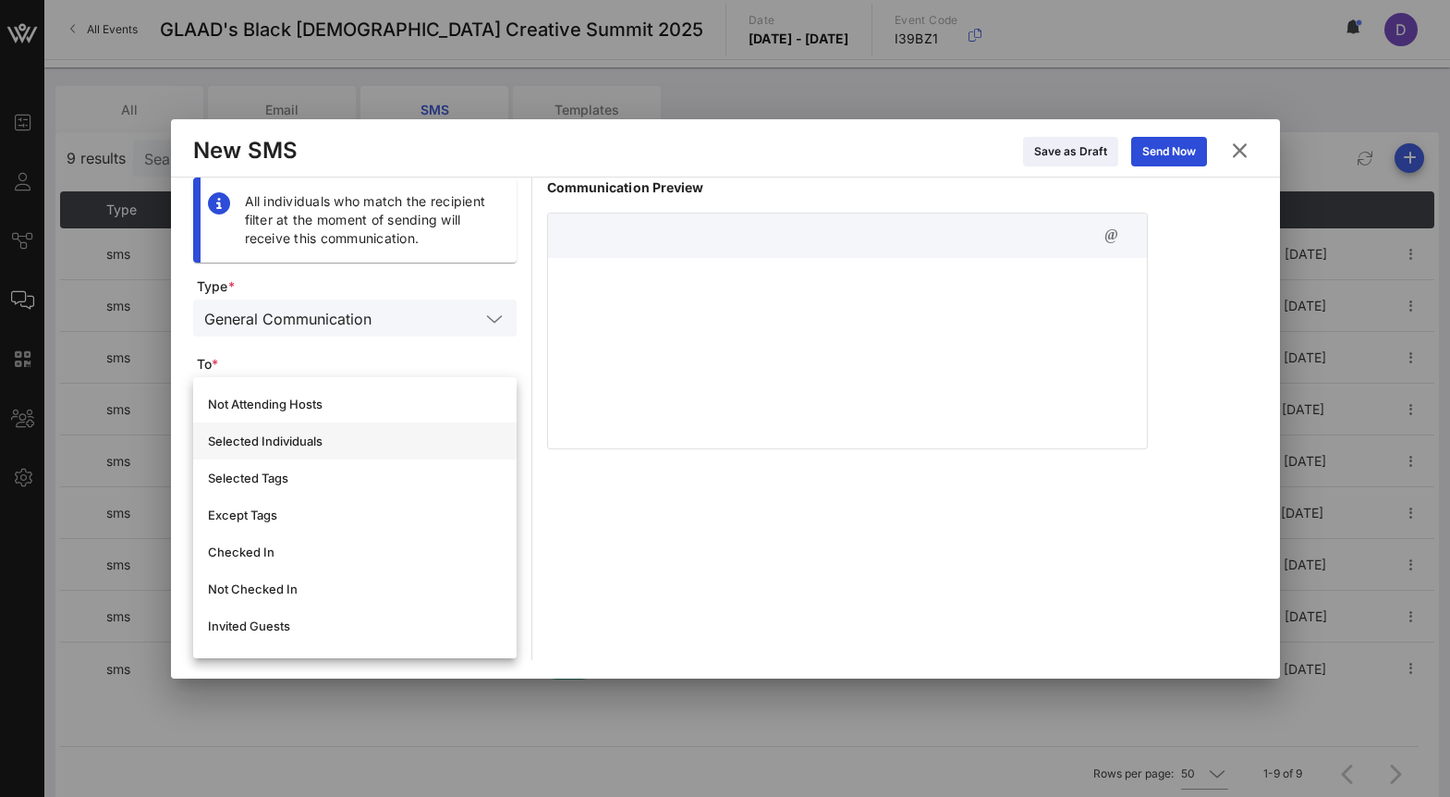
click at [395, 437] on div "Selected Individuals" at bounding box center [355, 440] width 294 height 15
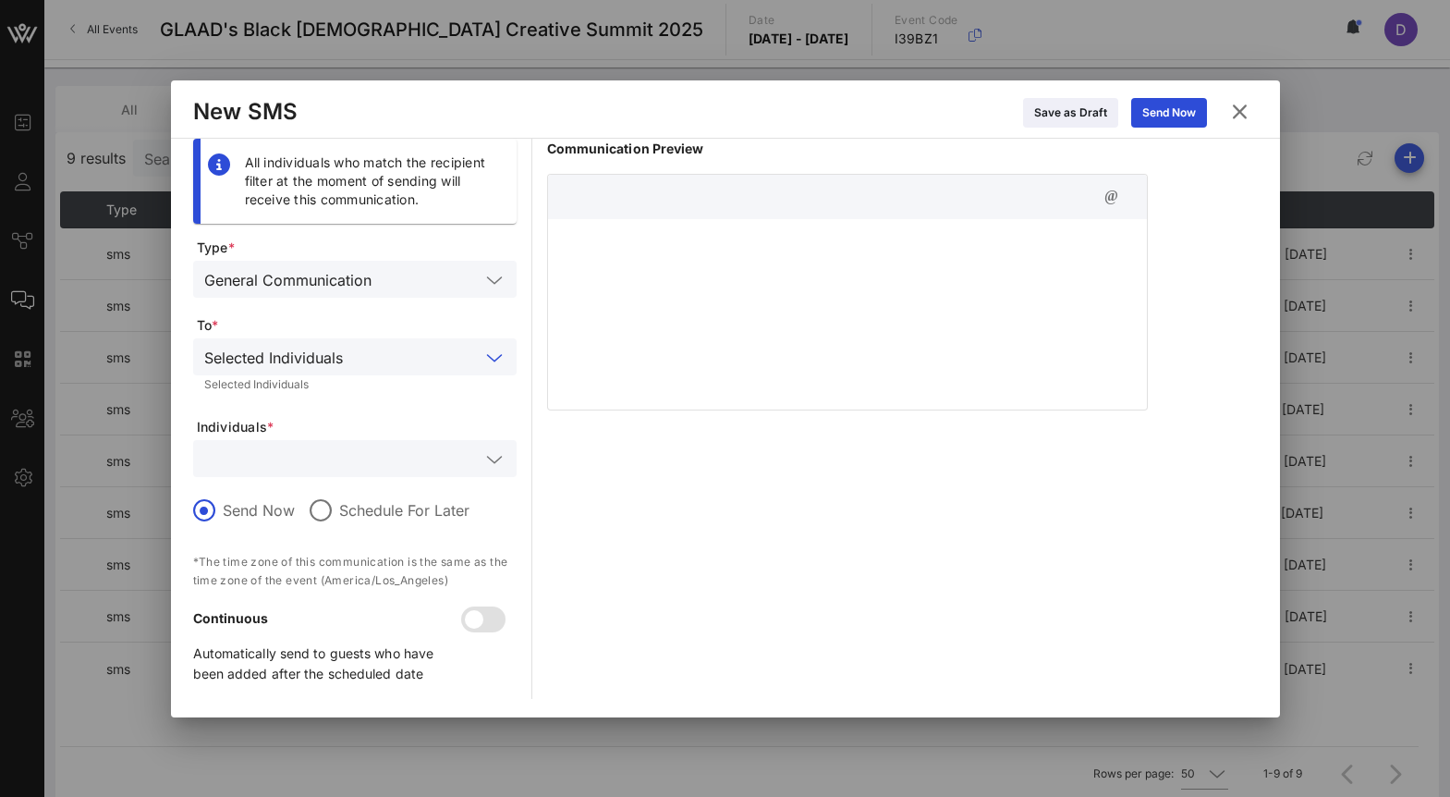
click at [401, 345] on input "text" at bounding box center [414, 357] width 129 height 24
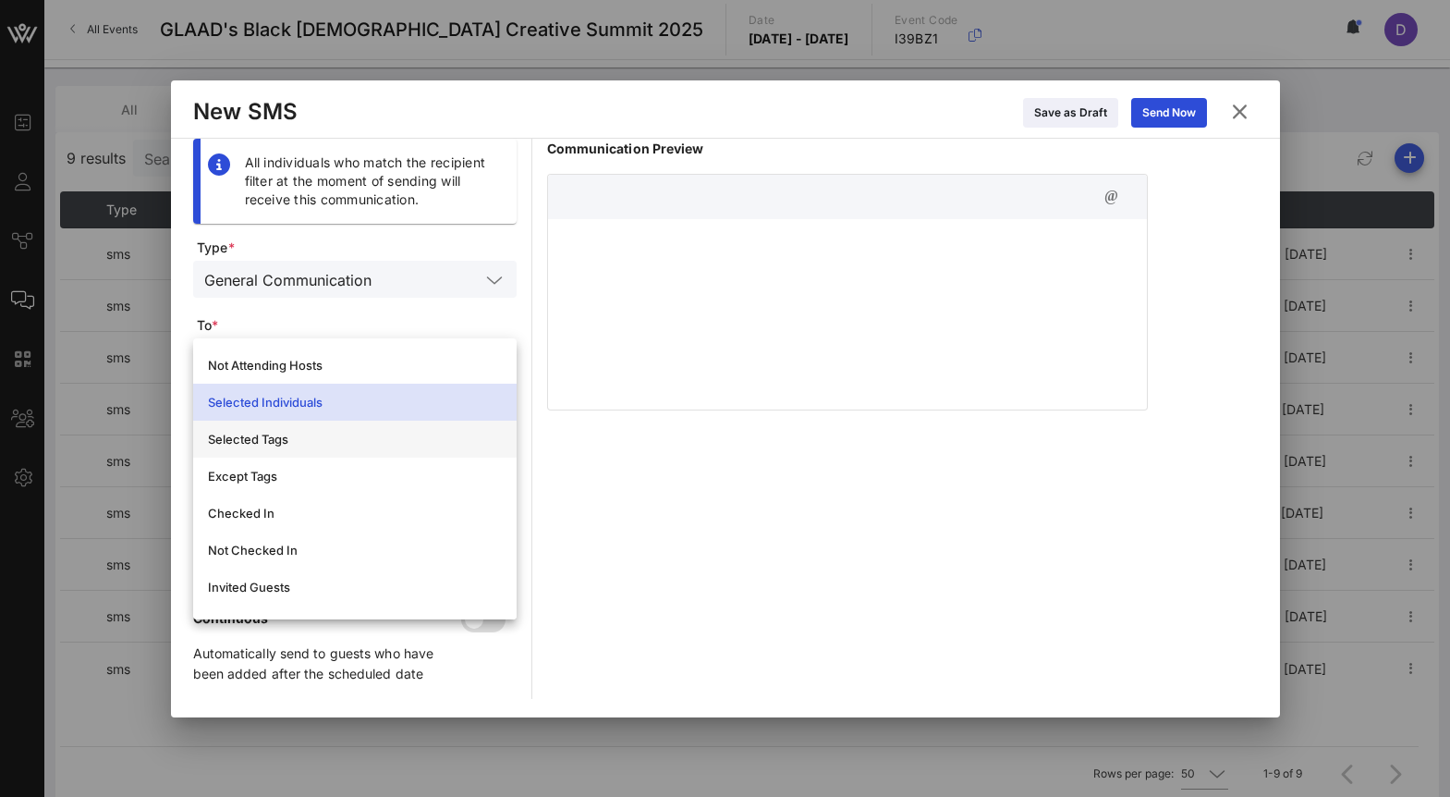
click at [395, 432] on div "Selected Tags" at bounding box center [355, 439] width 294 height 15
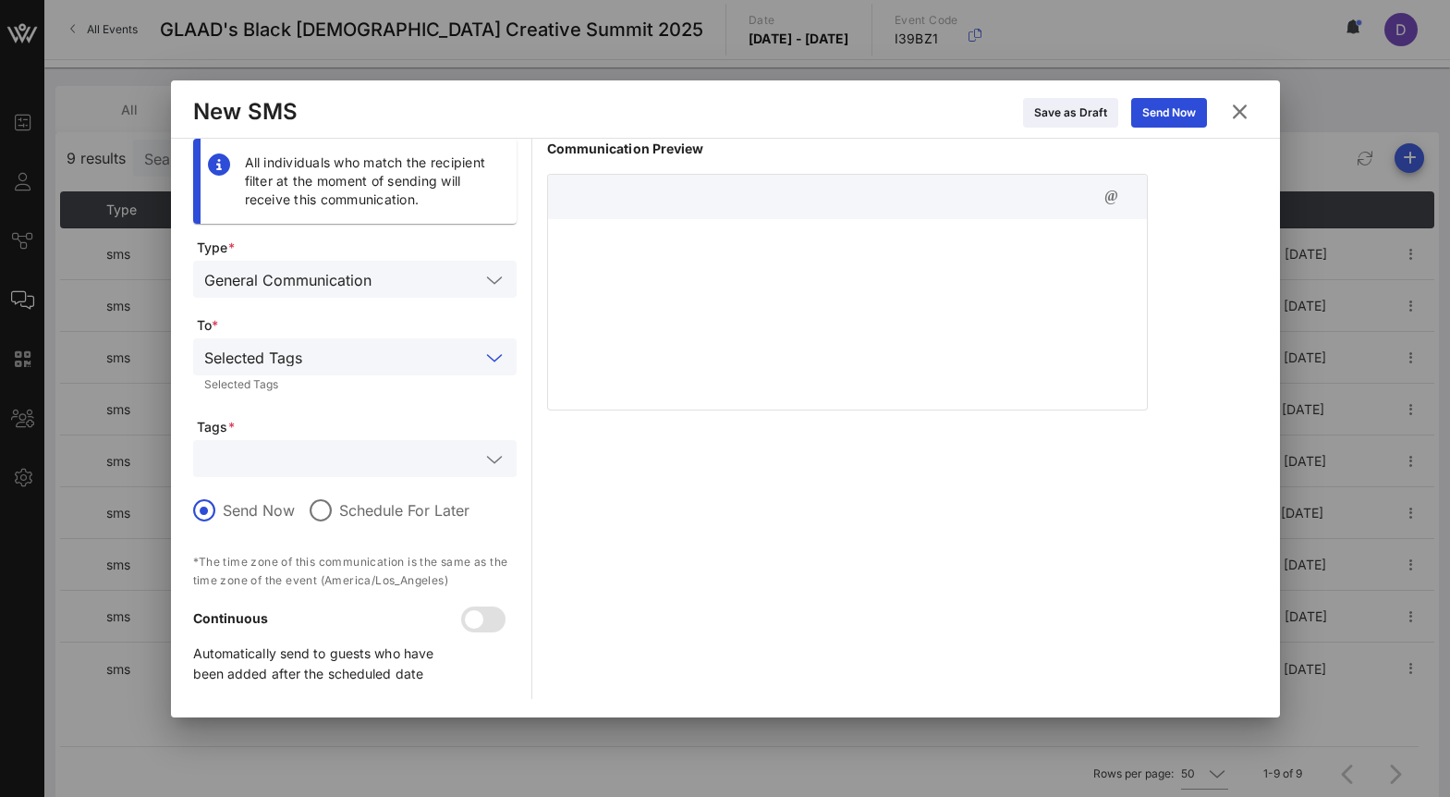
click at [399, 457] on input "text" at bounding box center [341, 458] width 275 height 24
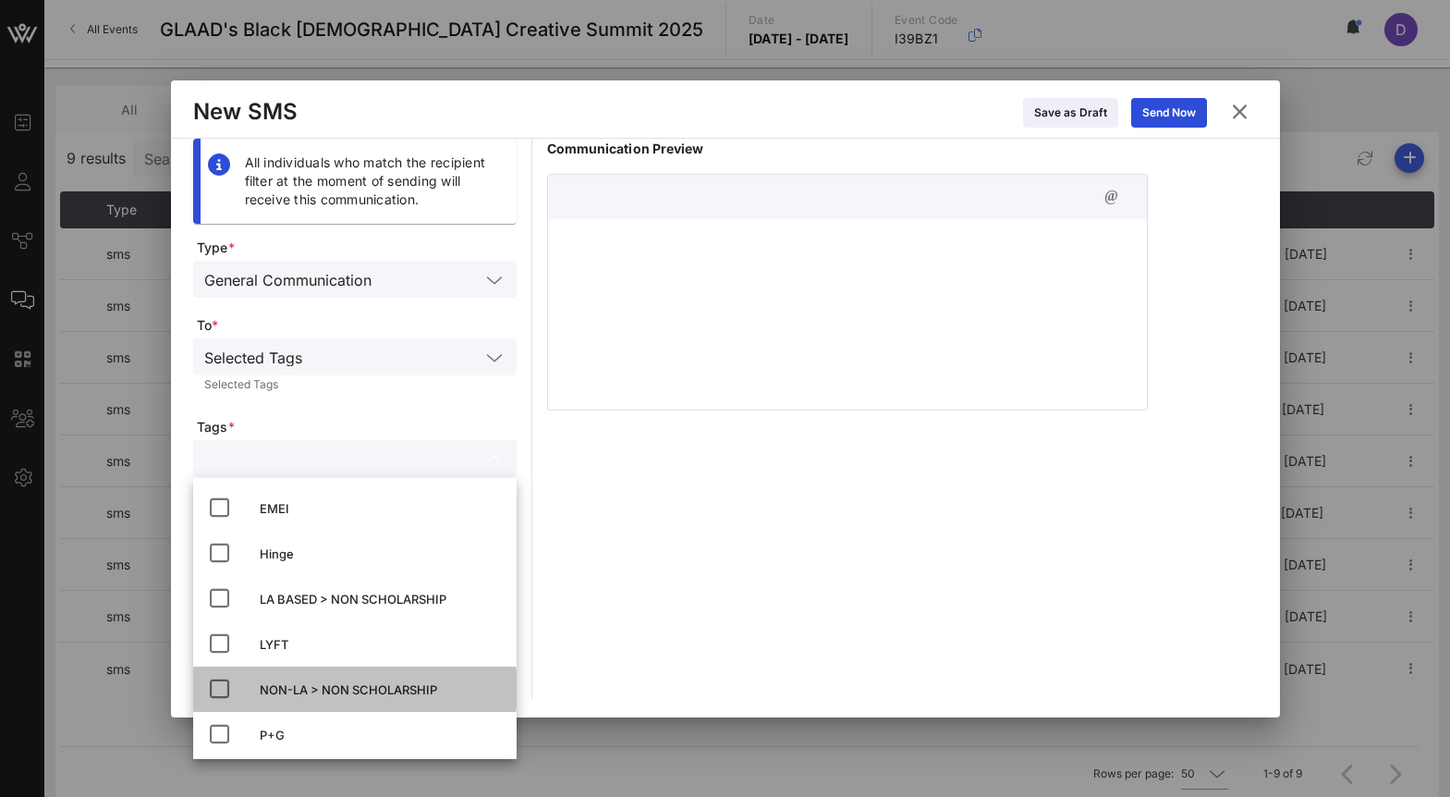
click at [321, 700] on div "NON-LA > NON SCHOLARSHIP" at bounding box center [381, 690] width 242 height 30
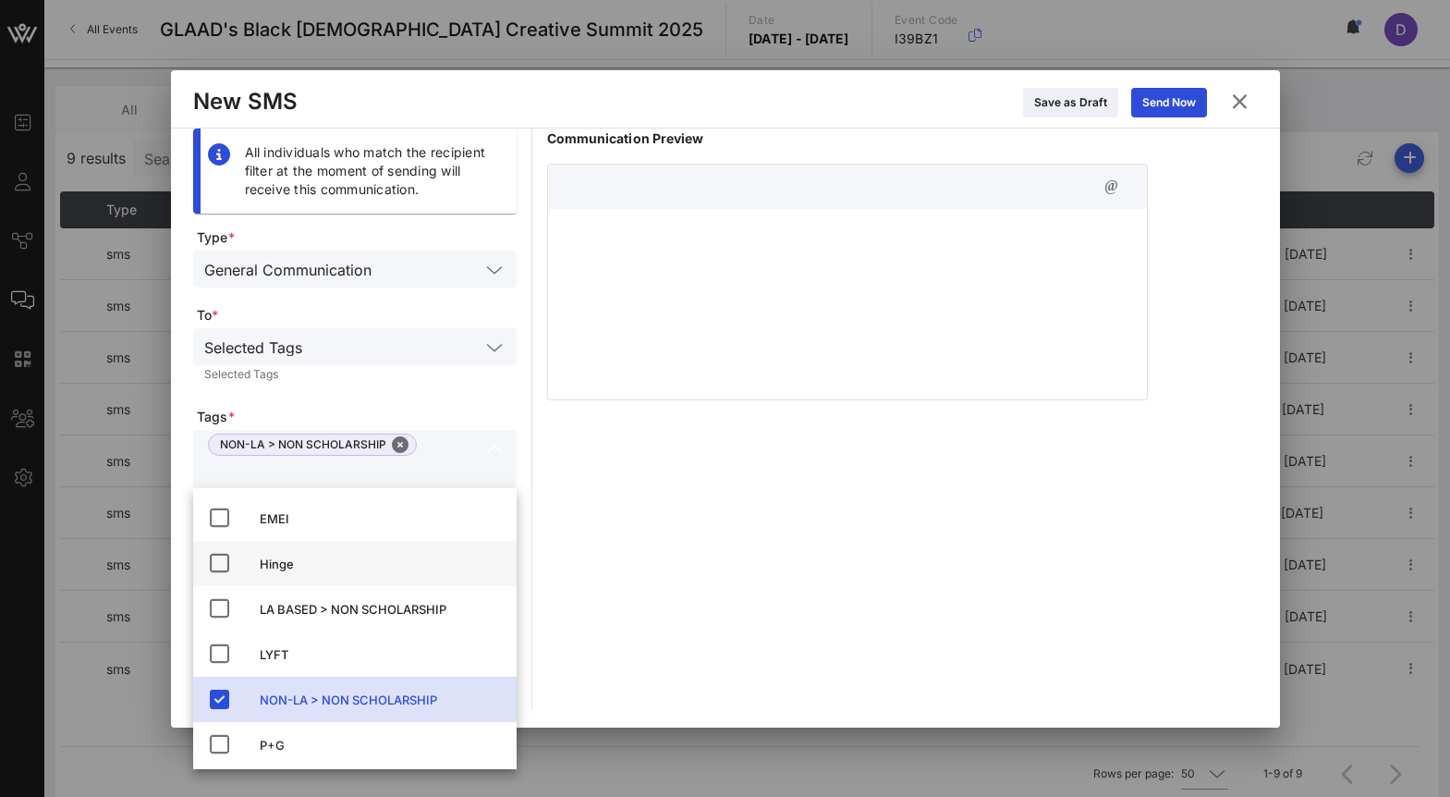
click at [299, 563] on div "Hinge" at bounding box center [381, 563] width 242 height 15
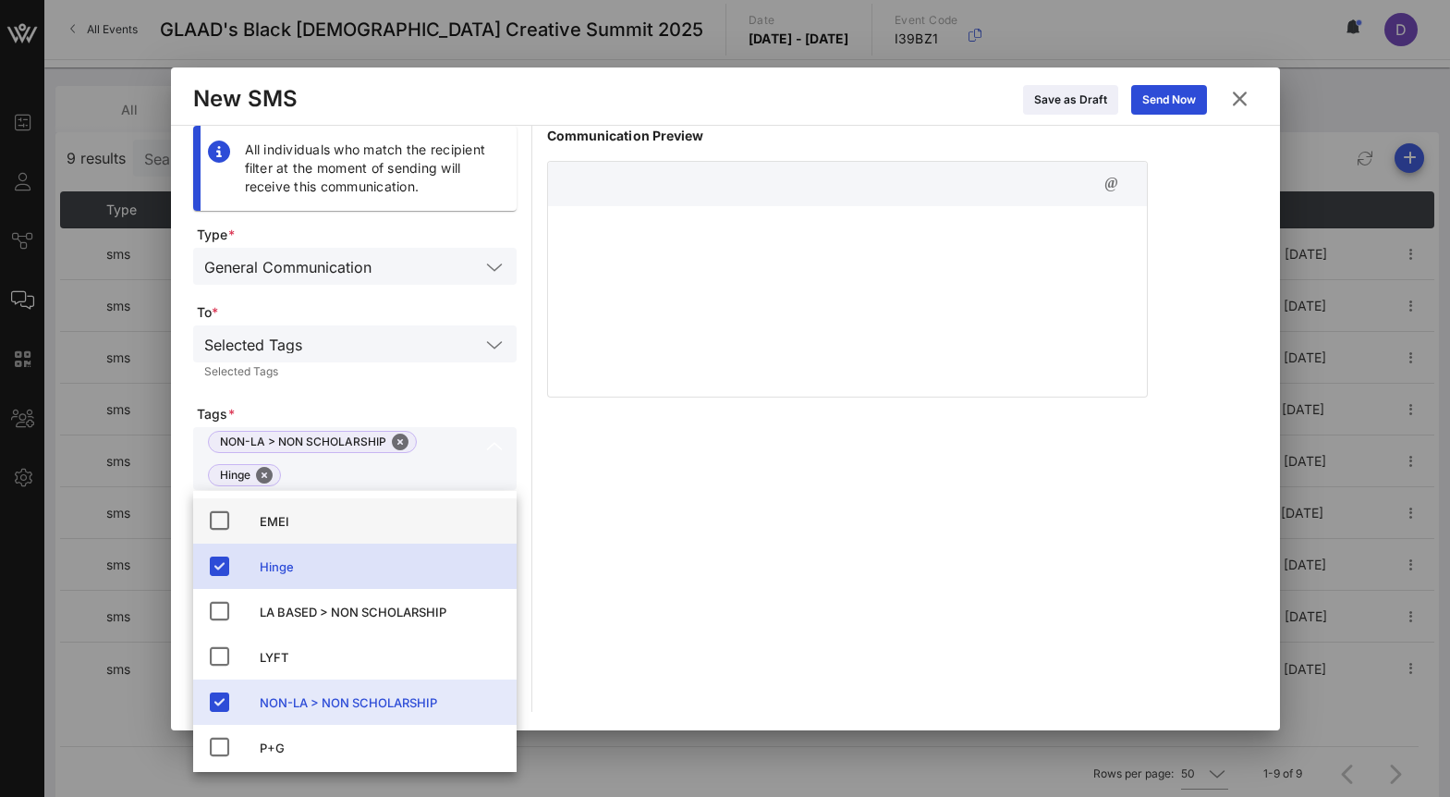
click at [292, 529] on div "EMEI" at bounding box center [381, 521] width 242 height 30
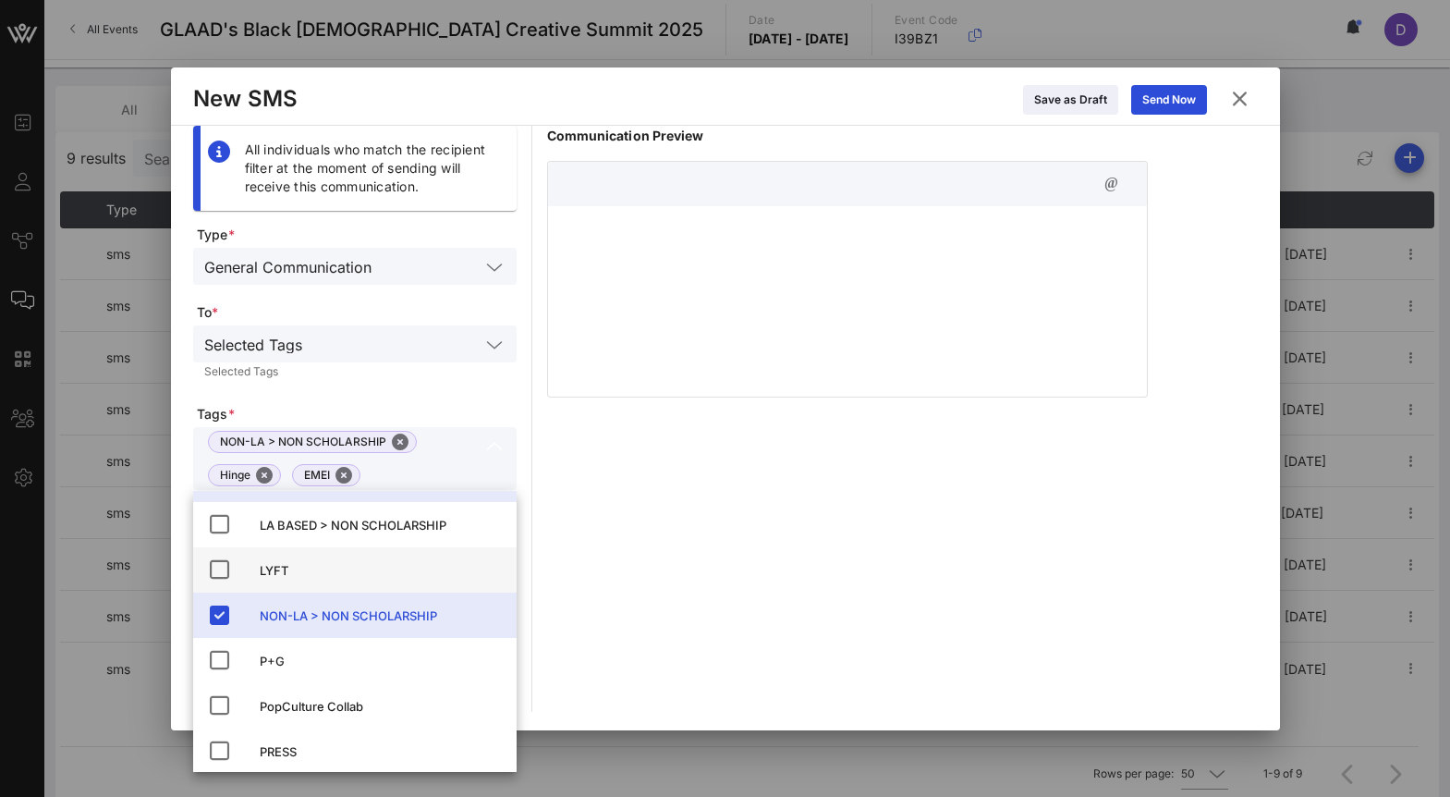
click at [290, 659] on div "P+G" at bounding box center [381, 660] width 242 height 15
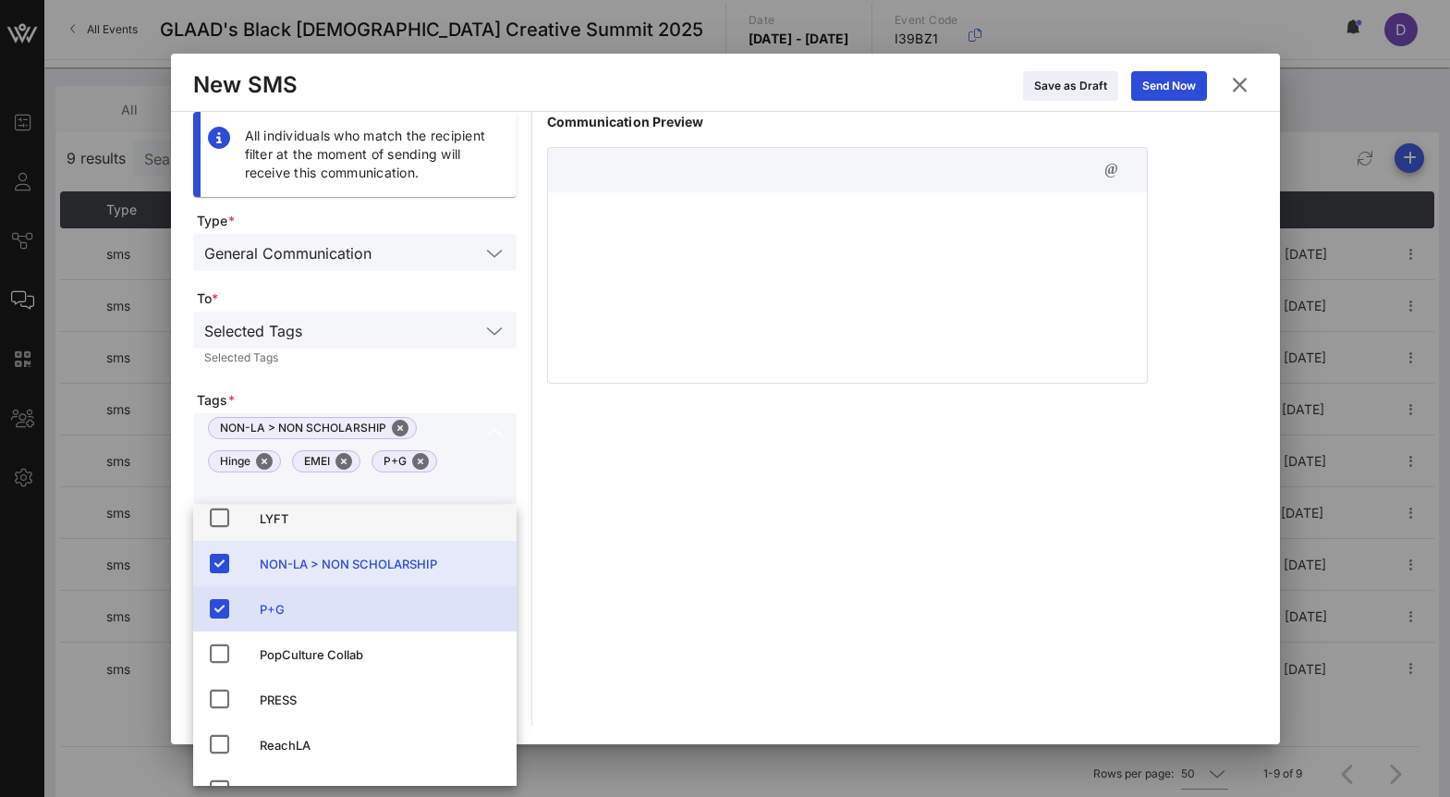
scroll to position [167, 0]
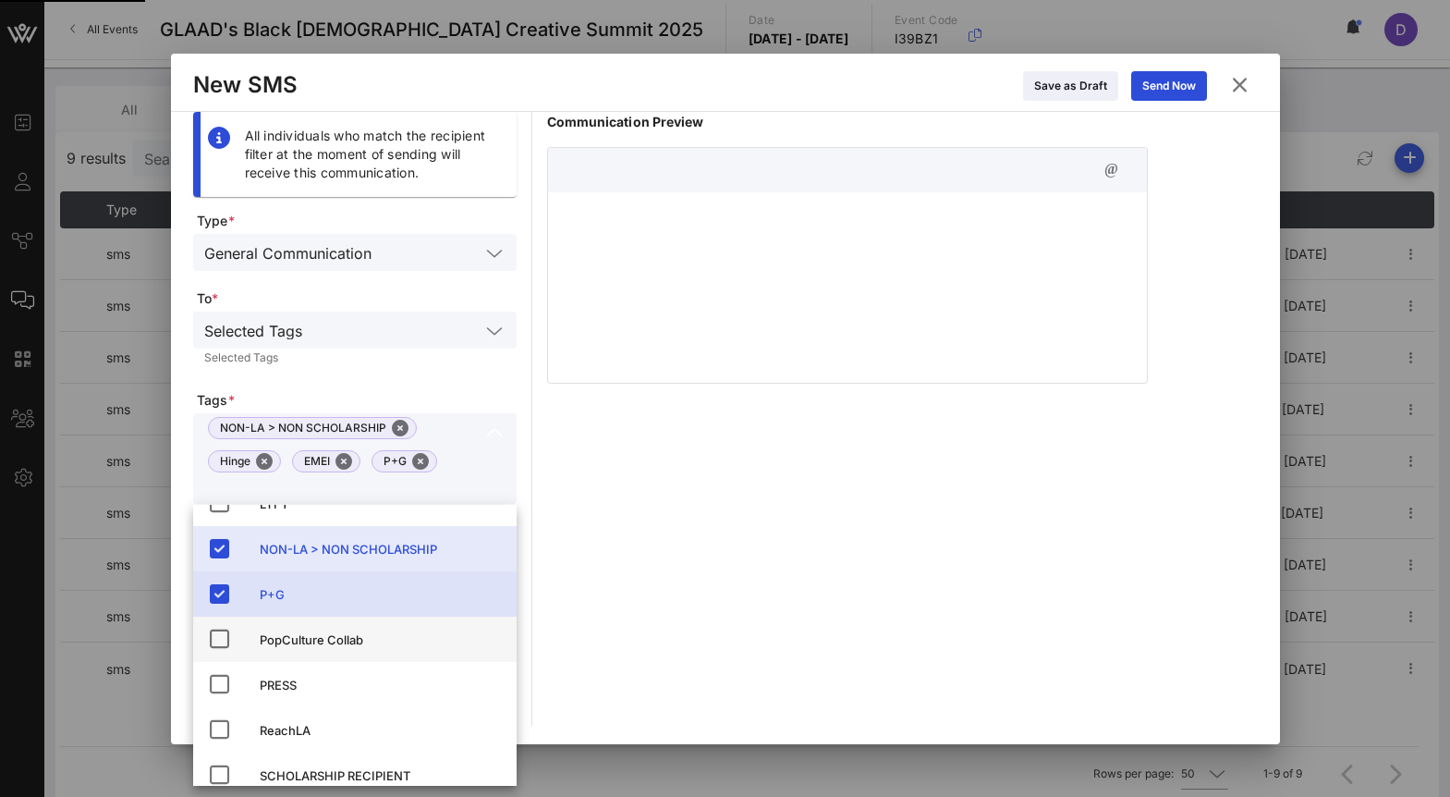
click at [290, 637] on div "PopCulture Collab" at bounding box center [381, 639] width 242 height 15
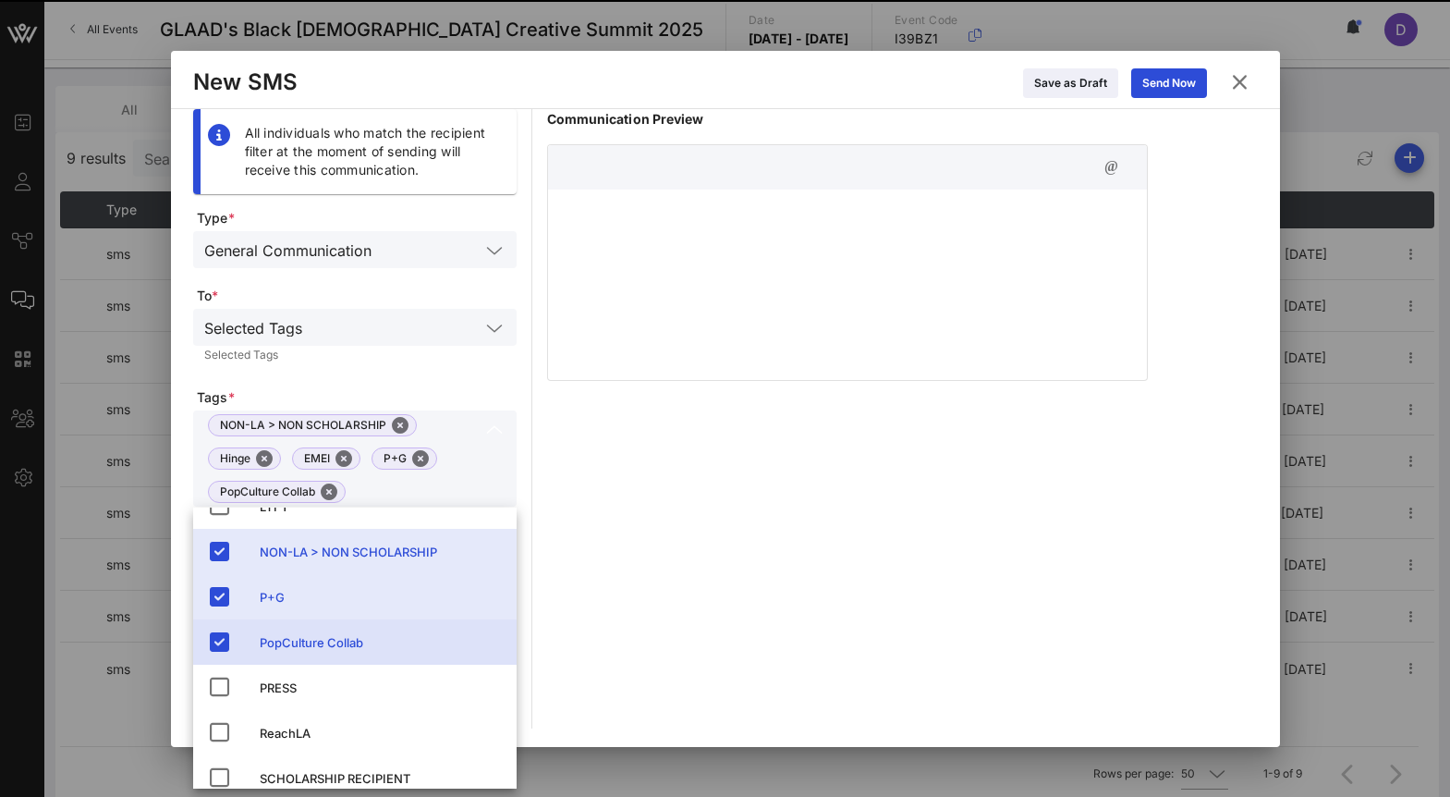
scroll to position [169, 0]
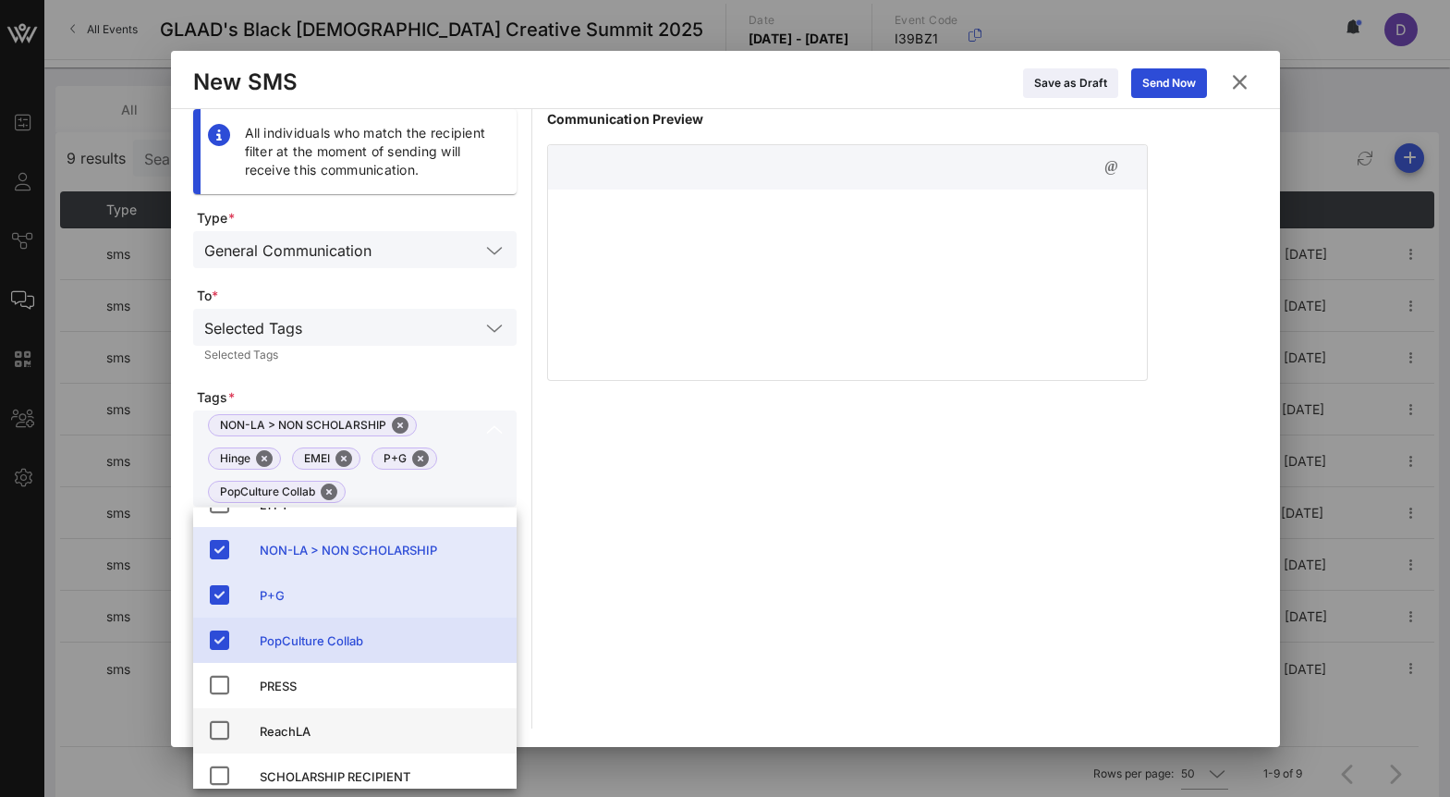
click at [281, 732] on div "ReachLA" at bounding box center [381, 731] width 242 height 15
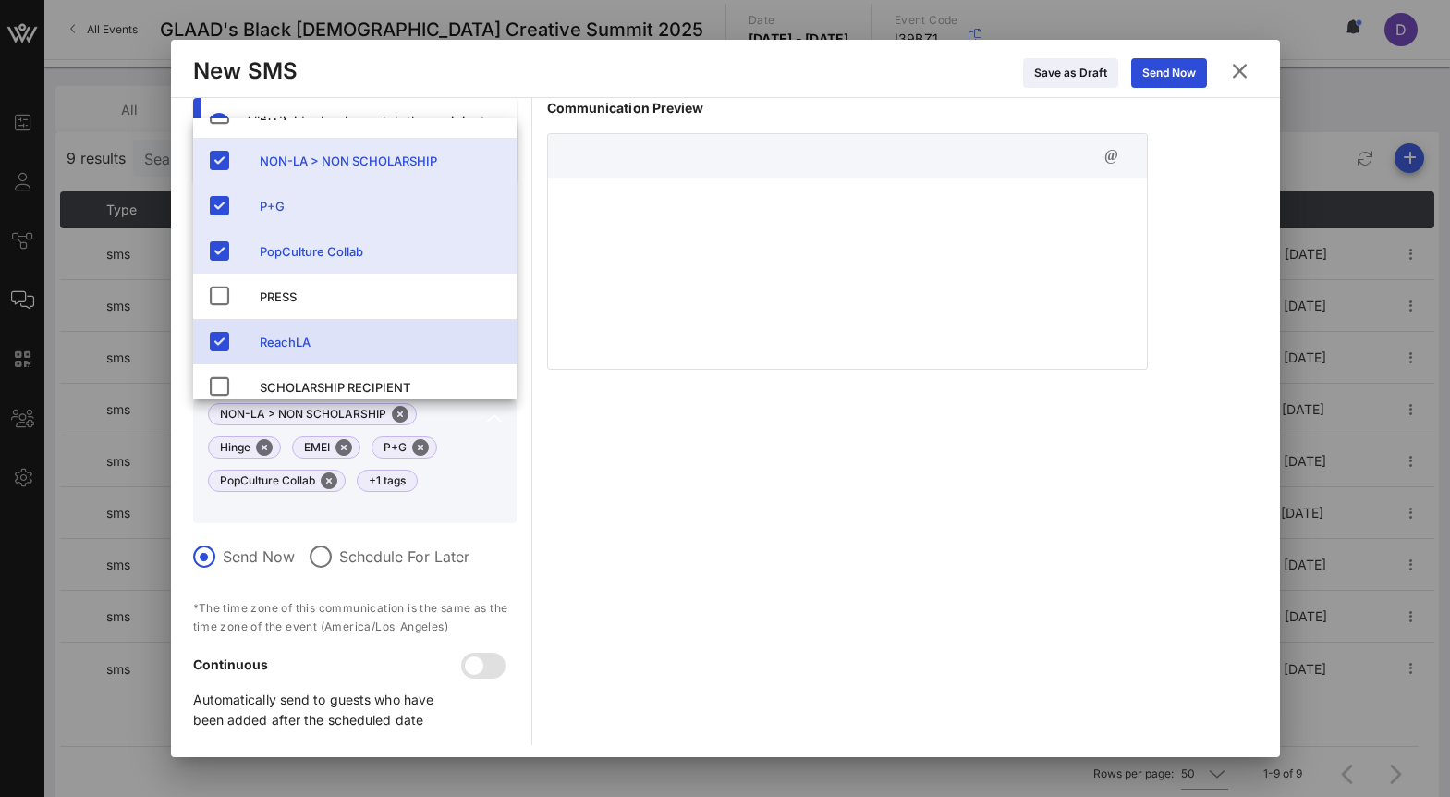
scroll to position [6, 0]
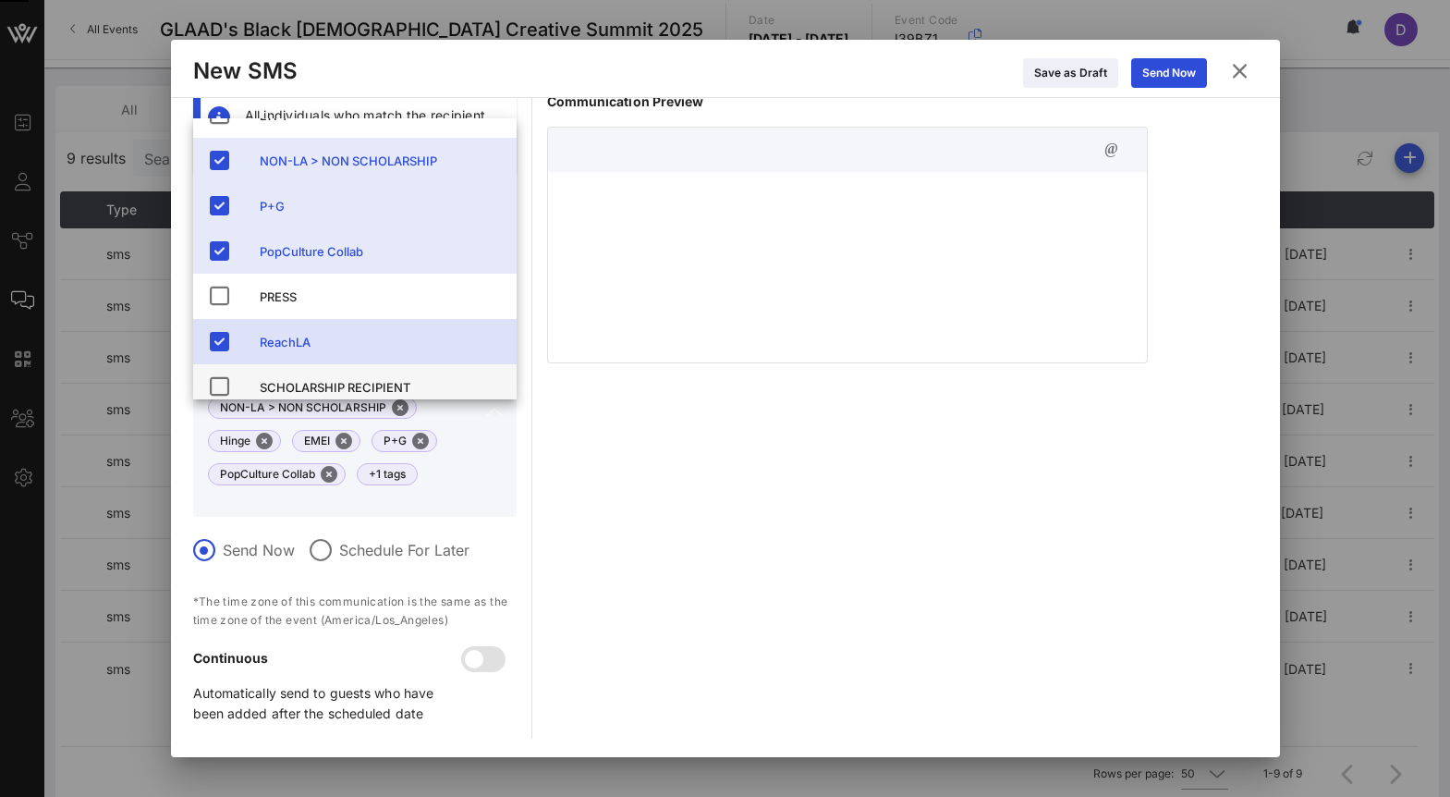
click at [334, 387] on div "SCHOLARSHIP RECIPIENT" at bounding box center [381, 387] width 242 height 15
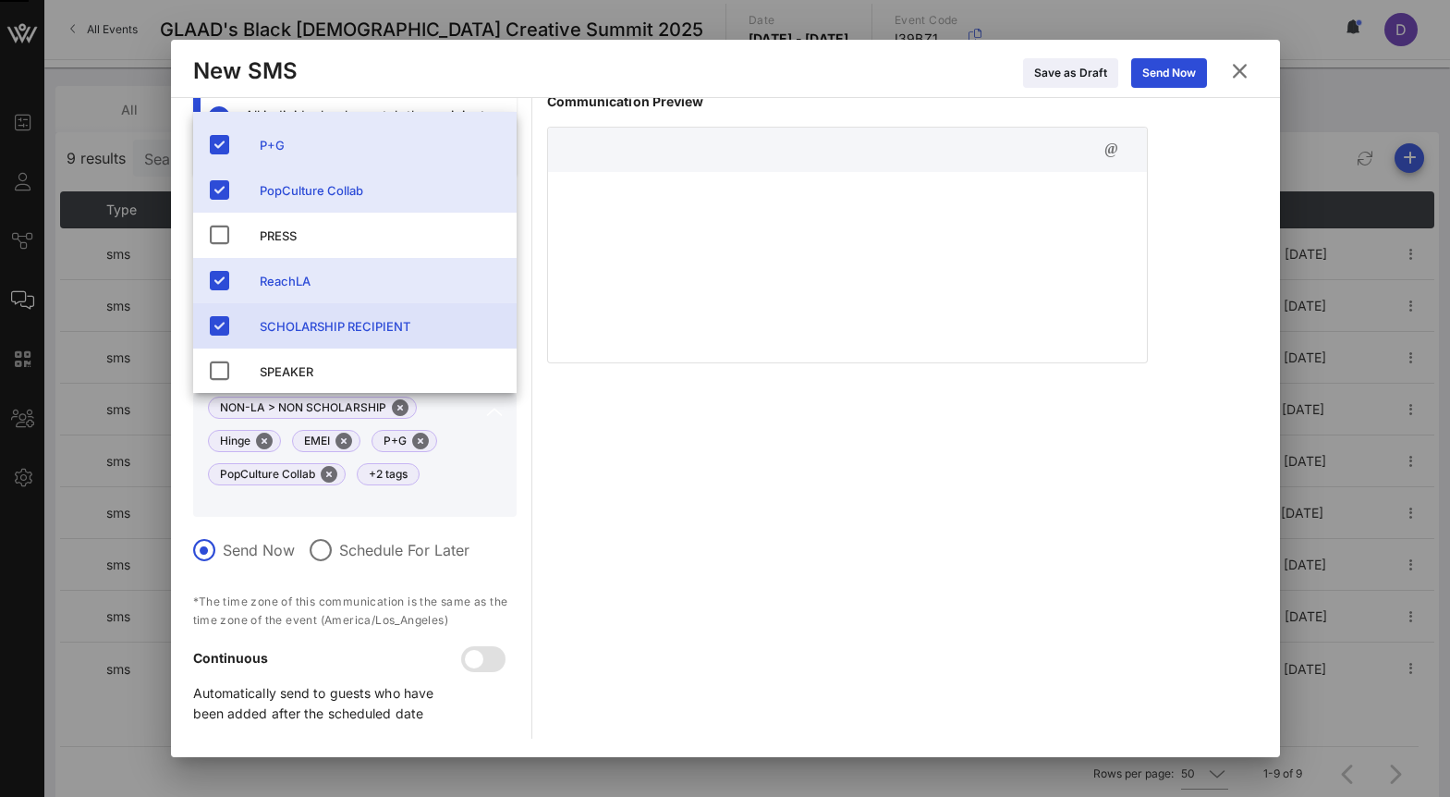
scroll to position [225, 0]
click at [481, 501] on div "NON-LA > NON SCHOLARSHIP [GEOGRAPHIC_DATA] EMEI P+G PopCulture Collab +2 tags" at bounding box center [354, 455] width 301 height 124
click at [410, 318] on div "SCHOLARSHIP RECIPIENT" at bounding box center [381, 325] width 242 height 15
click at [371, 580] on div at bounding box center [354, 574] width 323 height 13
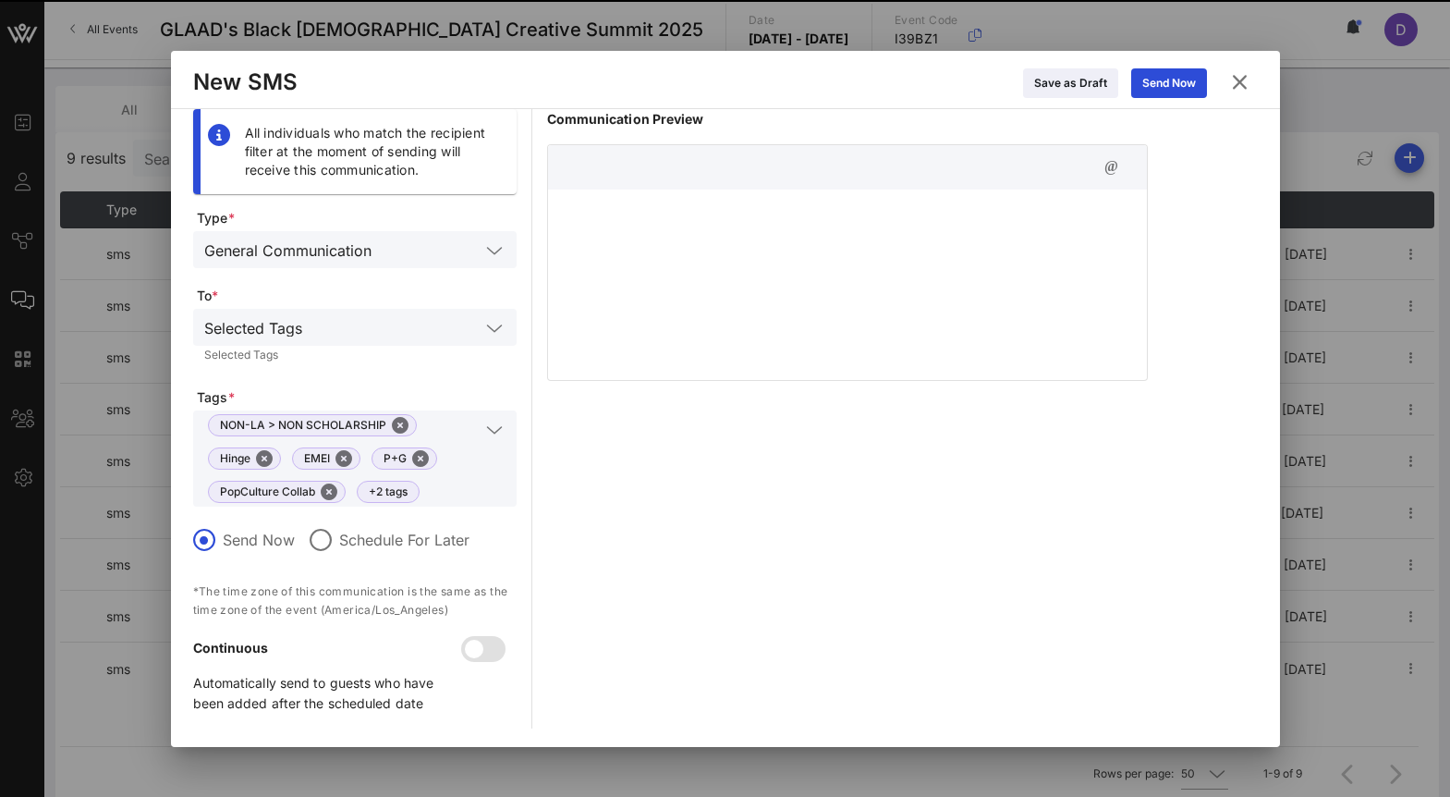
click at [732, 239] on div at bounding box center [847, 281] width 599 height 185
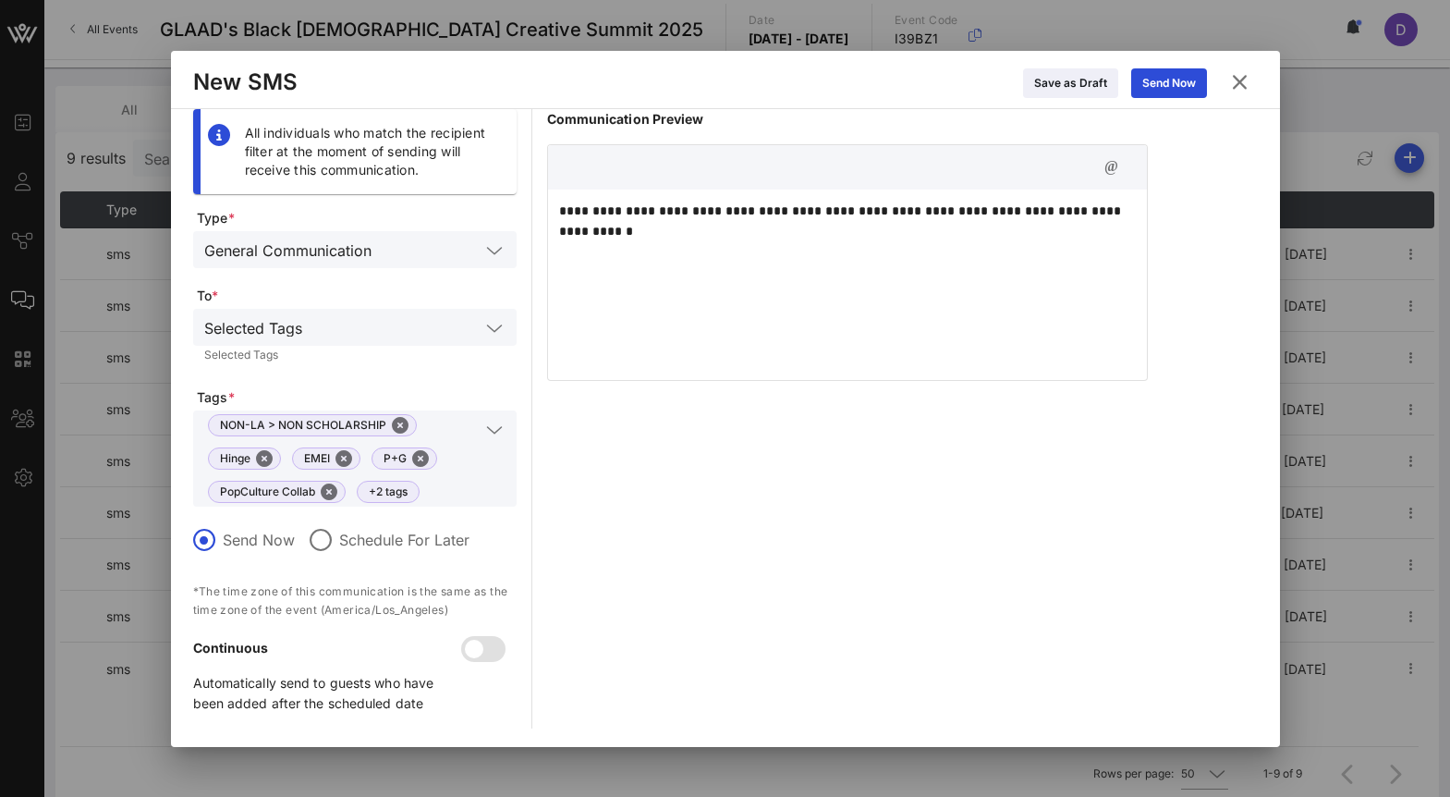
click at [727, 210] on p "**********" at bounding box center [847, 211] width 577 height 20
click at [748, 211] on p "**********" at bounding box center [867, 211] width 616 height 20
click at [777, 210] on p "**********" at bounding box center [878, 211] width 639 height 20
click at [774, 265] on div "**********" at bounding box center [880, 281] width 665 height 185
click at [720, 213] on p "**********" at bounding box center [880, 211] width 643 height 20
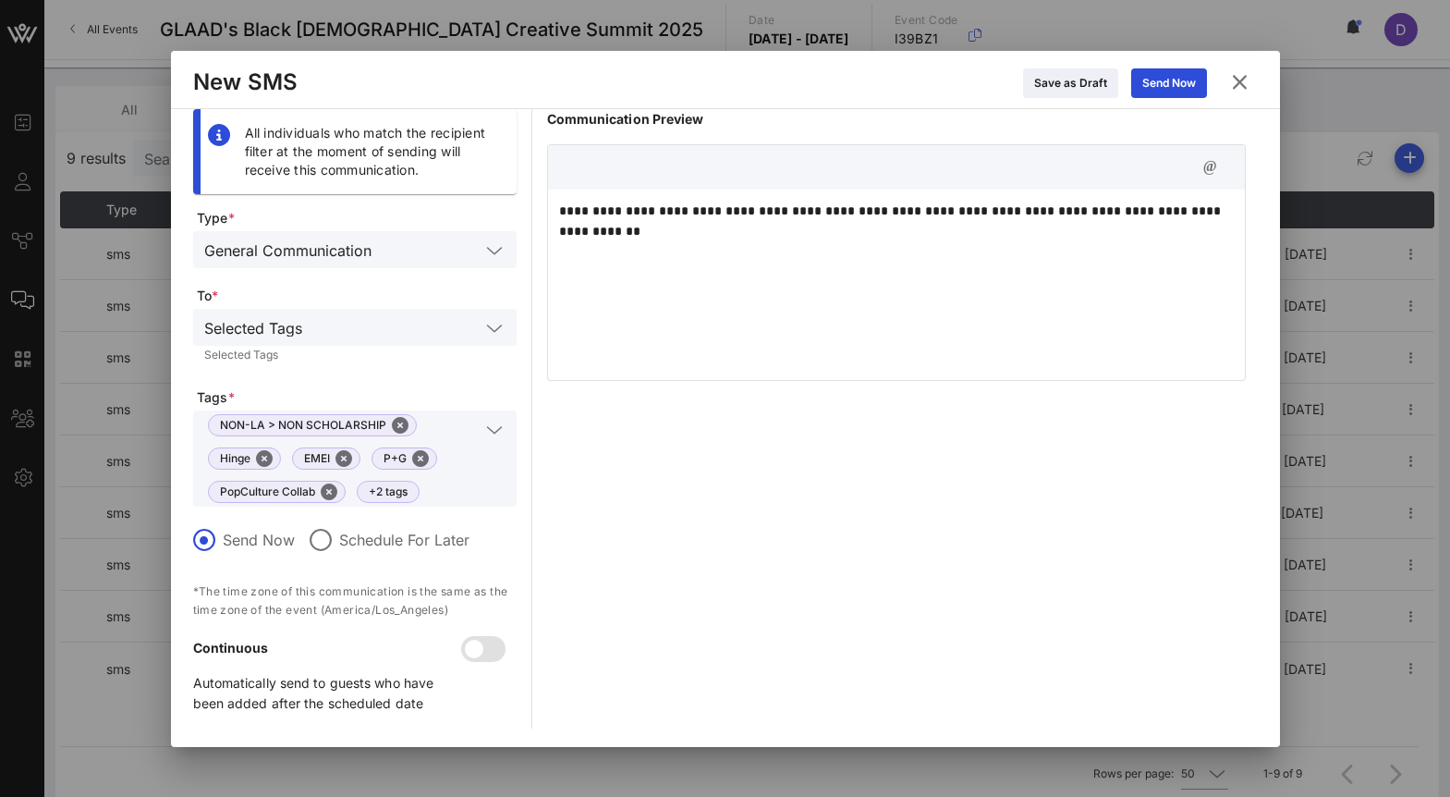
click at [964, 214] on p "**********" at bounding box center [896, 211] width 675 height 20
click at [1234, 213] on div "**********" at bounding box center [897, 281] width 698 height 185
click at [1163, 86] on icon at bounding box center [1168, 83] width 14 height 12
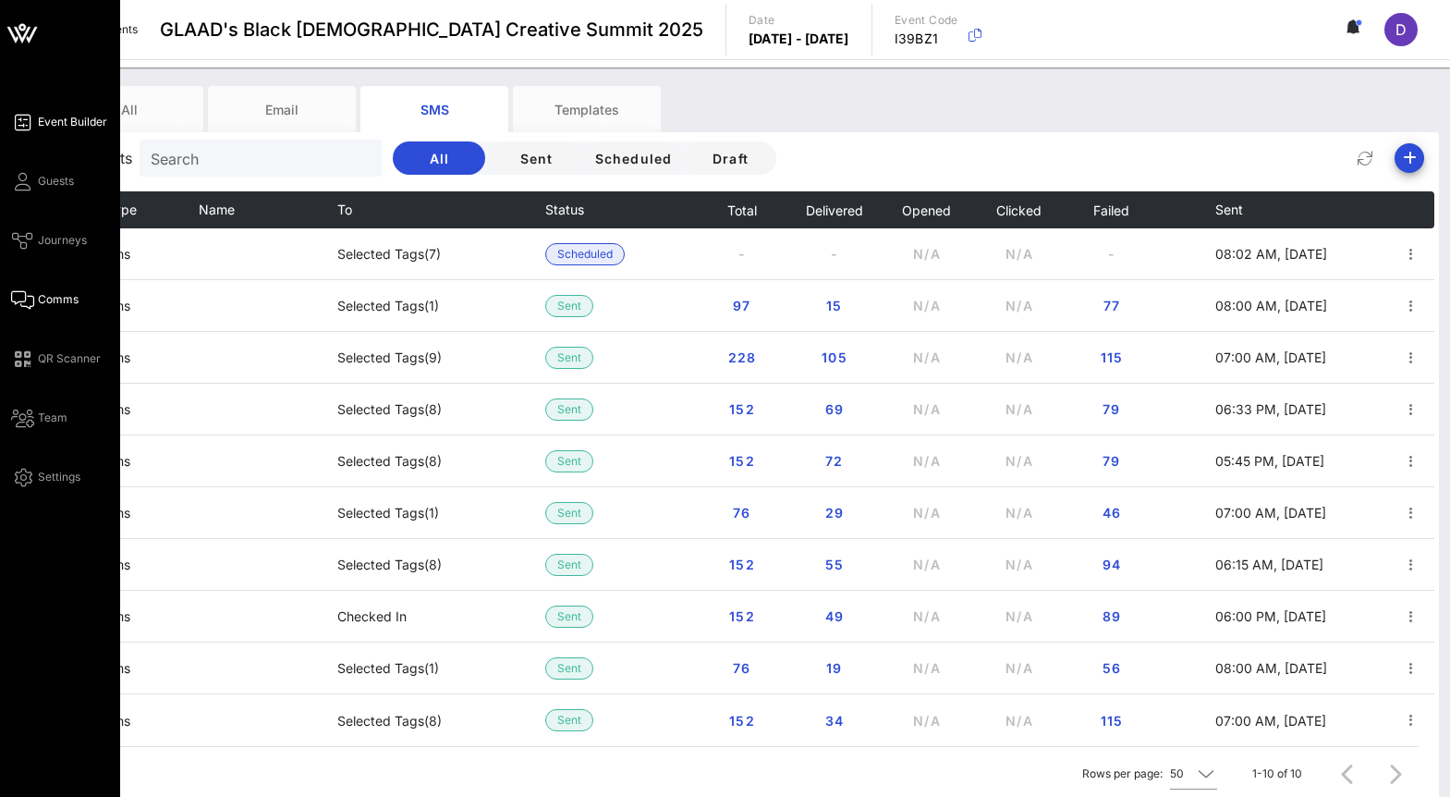
click at [58, 111] on link "Event Builder" at bounding box center [59, 122] width 96 height 22
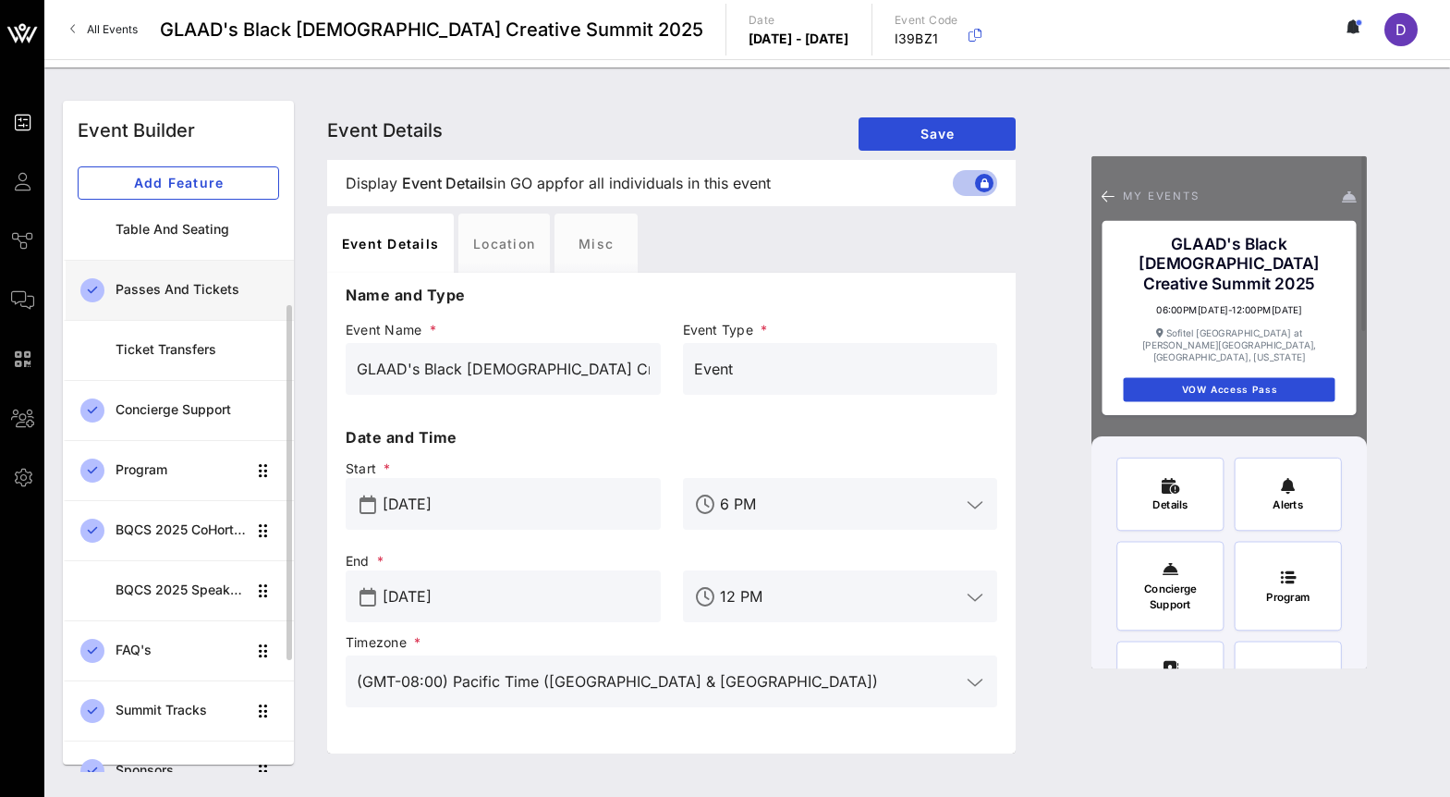
scroll to position [187, 0]
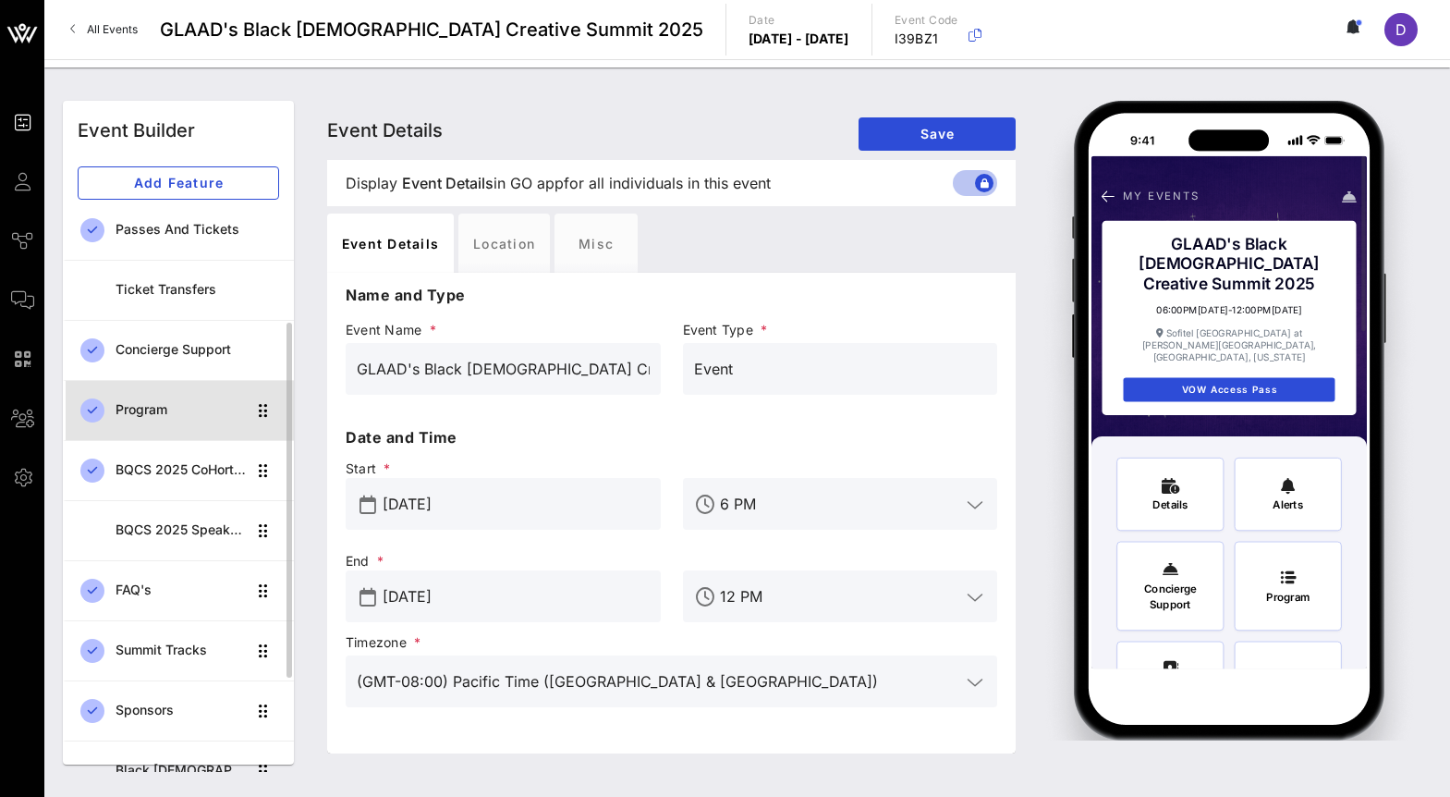
click at [163, 417] on div "Program" at bounding box center [181, 410] width 130 height 16
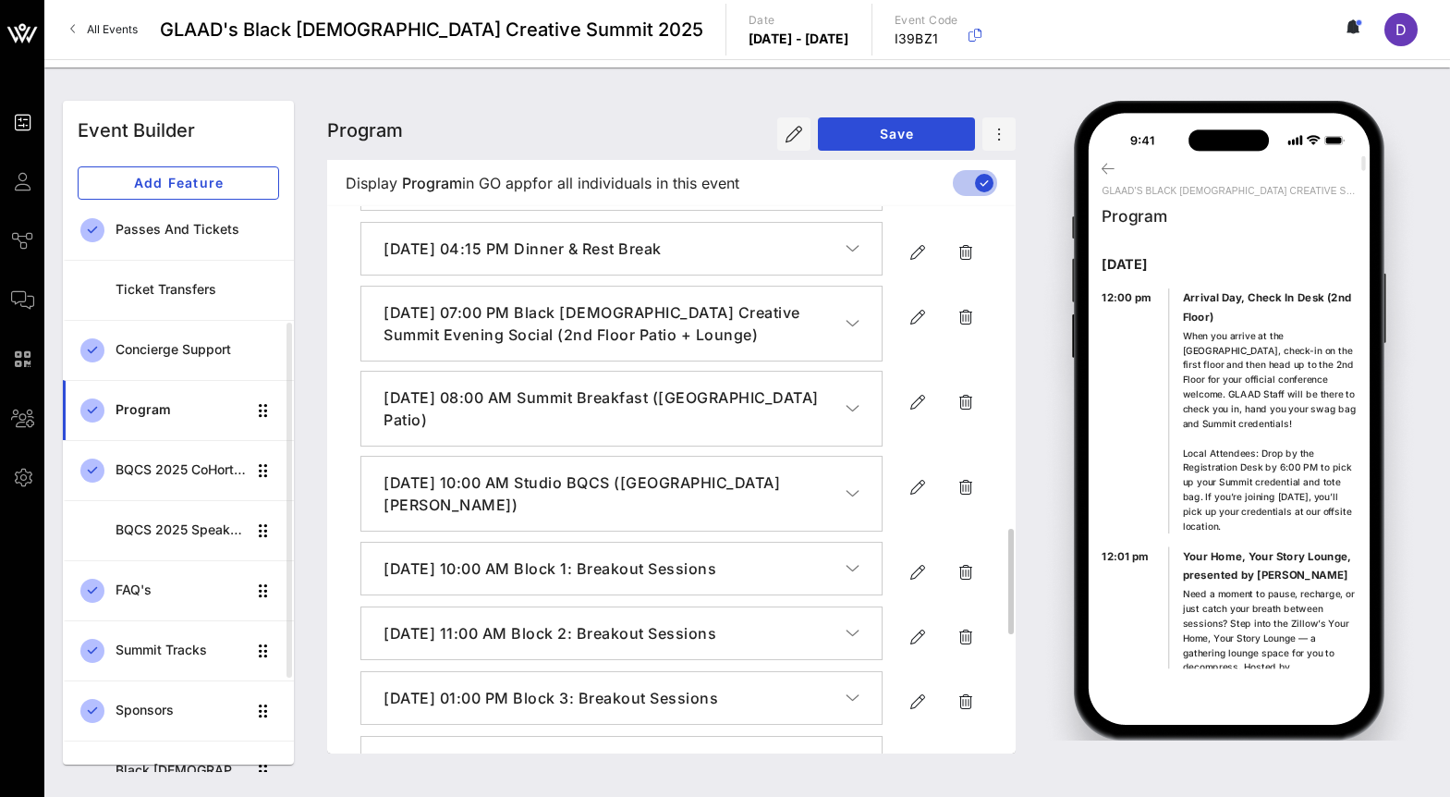
scroll to position [1705, 0]
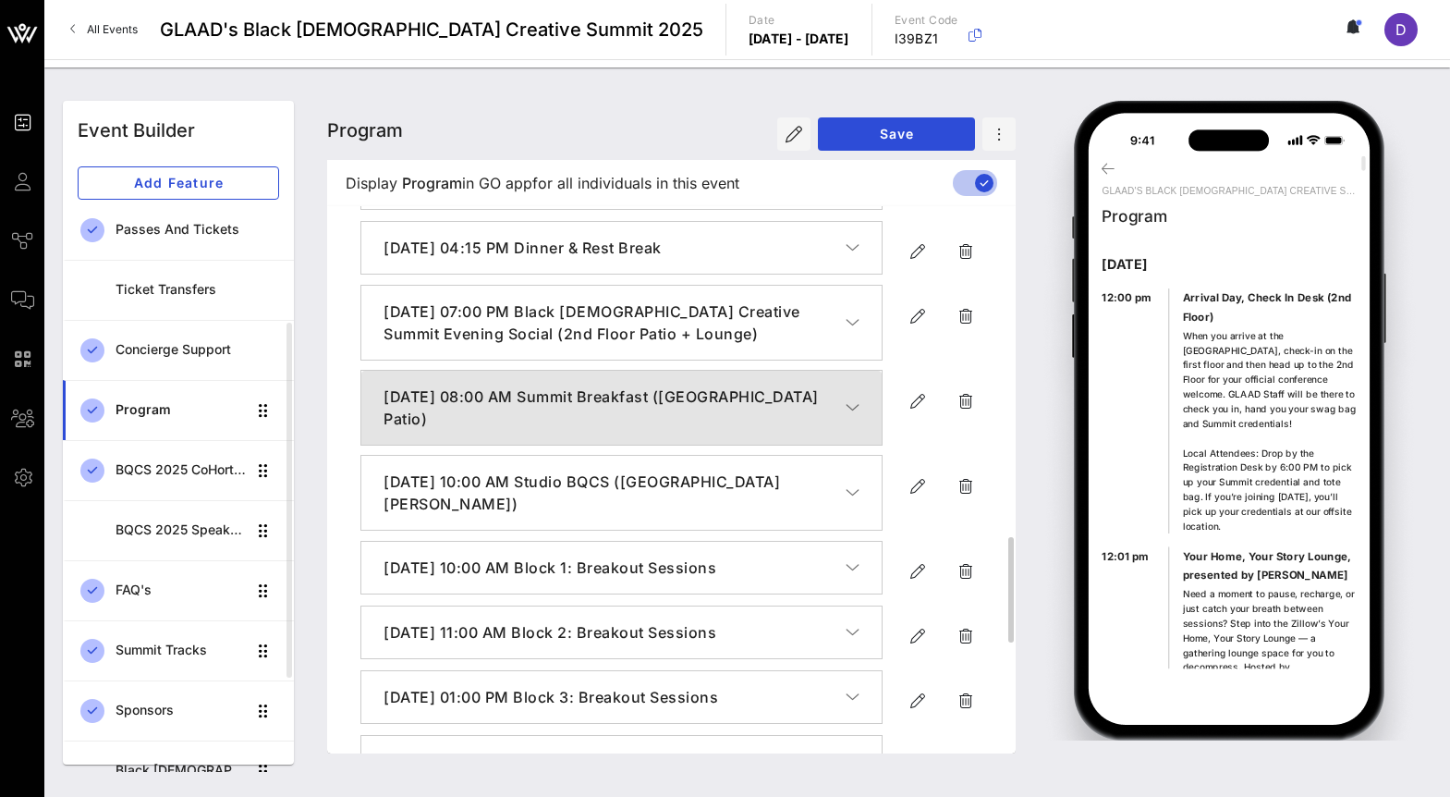
click at [517, 444] on button "[DATE] 08:00 AM Summit Breakfast ([GEOGRAPHIC_DATA] Patio)" at bounding box center [621, 408] width 520 height 74
